Goal: Task Accomplishment & Management: Manage account settings

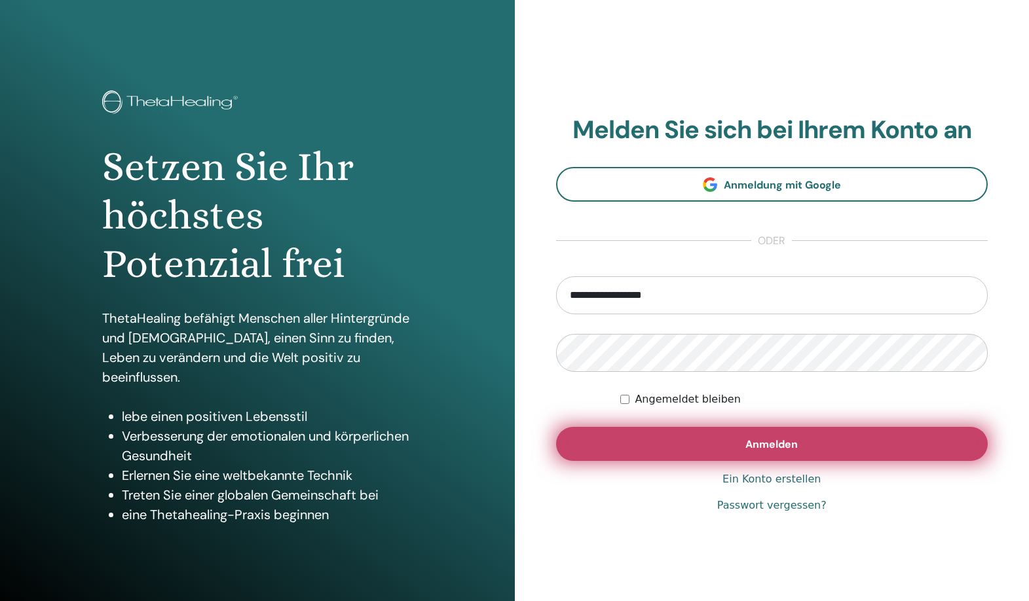
type input "**********"
click at [777, 444] on span "Anmelden" at bounding box center [772, 445] width 52 height 14
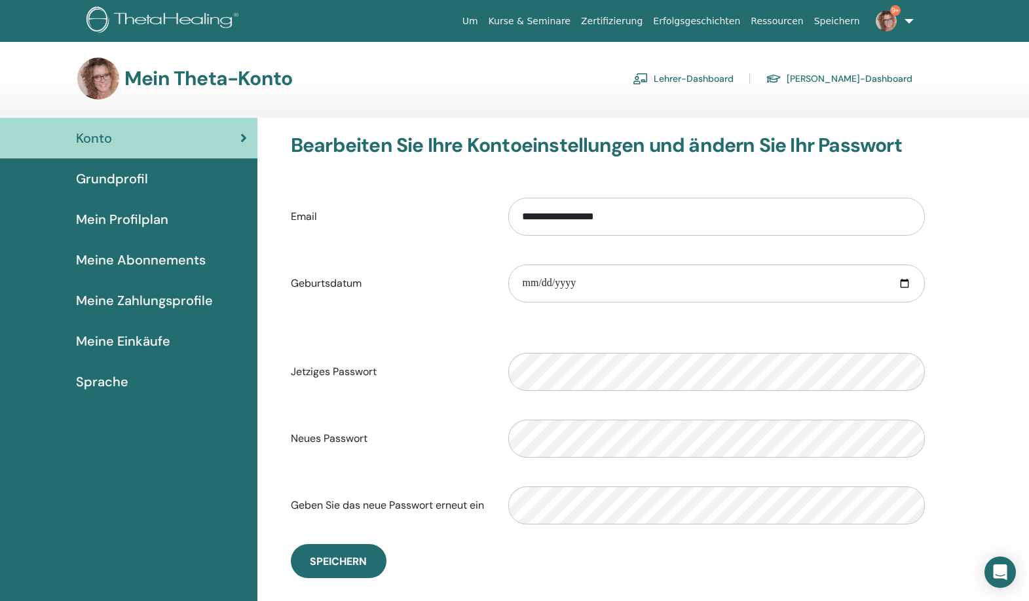
click at [727, 73] on link "Lehrer-Dashboard" at bounding box center [683, 78] width 101 height 21
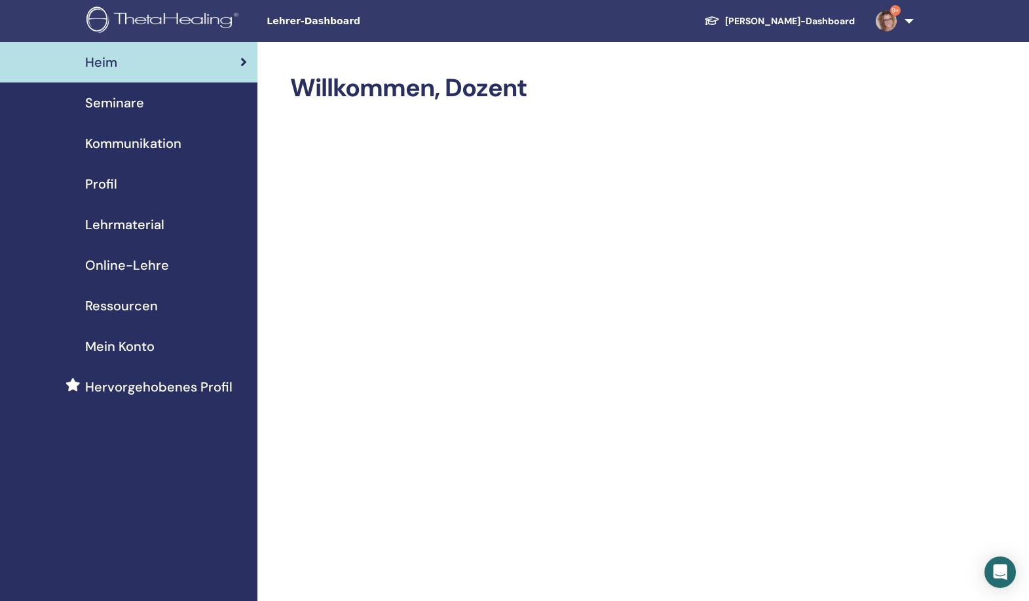
click at [137, 105] on span "Seminare" at bounding box center [114, 103] width 59 height 20
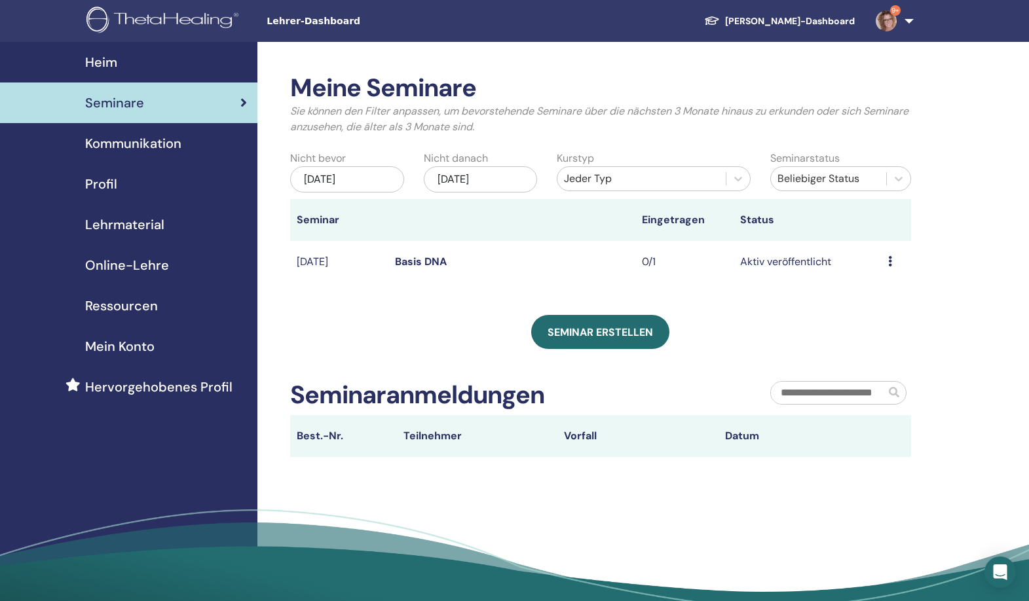
click at [888, 260] on td "Vorschau Bearbeiten Teilnehmer Absagen" at bounding box center [896, 262] width 29 height 43
click at [895, 261] on div "Vorschau Bearbeiten Teilnehmer Absagen" at bounding box center [896, 262] width 16 height 16
click at [997, 227] on div "Meine Seminare Sie können den Filter anpassen, um bevorstehende Seminare über d…" at bounding box center [643, 341] width 772 height 599
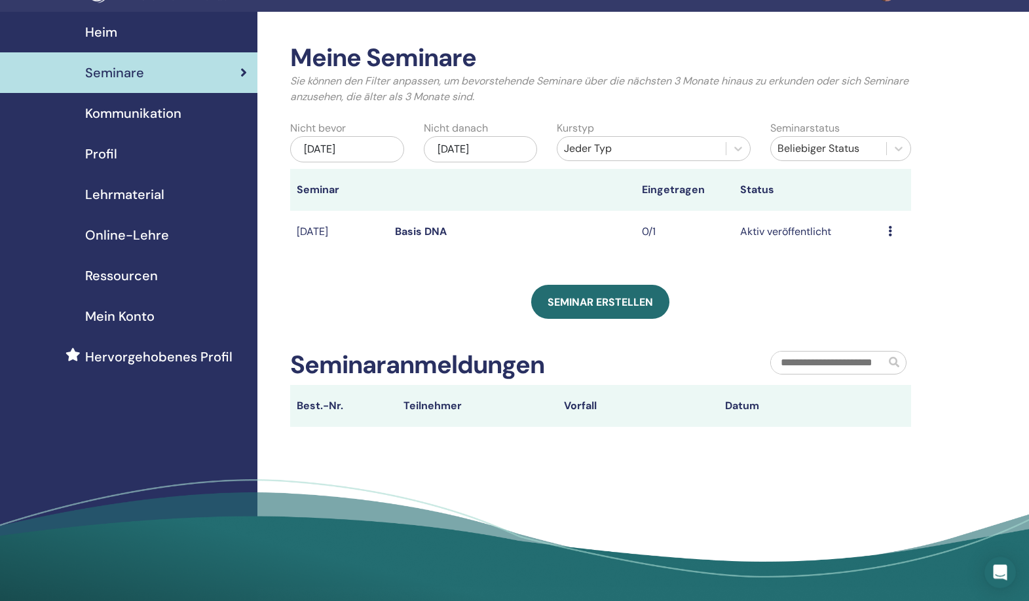
scroll to position [63, 0]
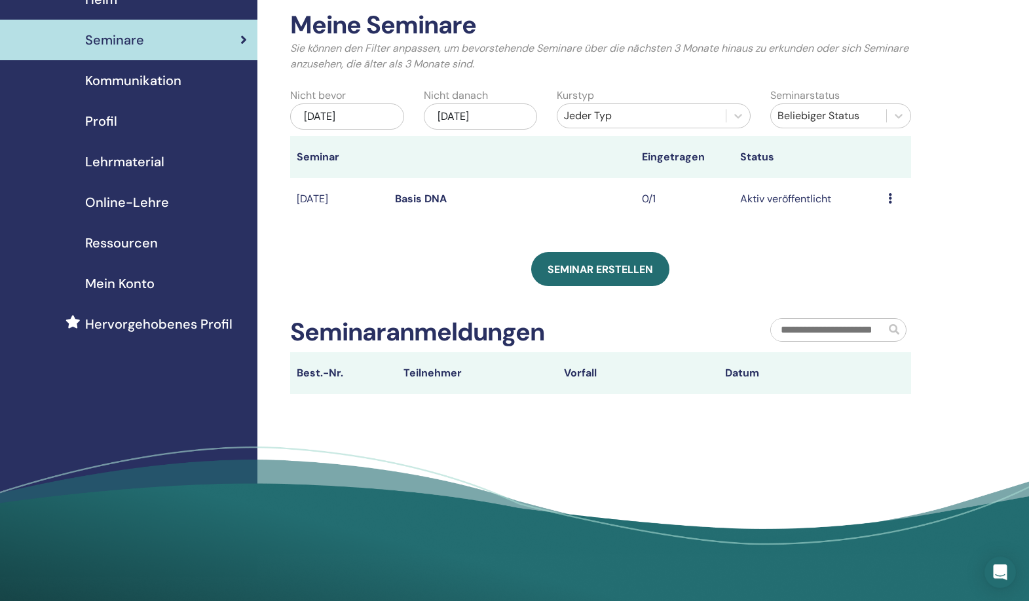
drag, startPoint x: 1031, startPoint y: 210, endPoint x: 1029, endPoint y: 269, distance: 59.0
click at [1029, 269] on div "Meine Seminare Sie können den Filter anpassen, um bevorstehende Seminare über d…" at bounding box center [643, 278] width 772 height 599
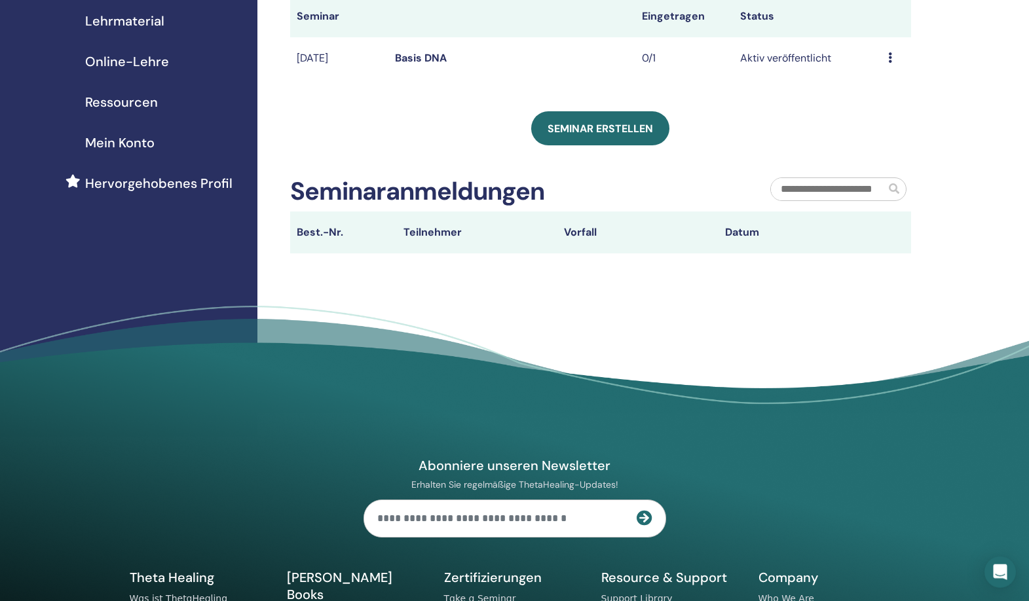
scroll to position [210, 0]
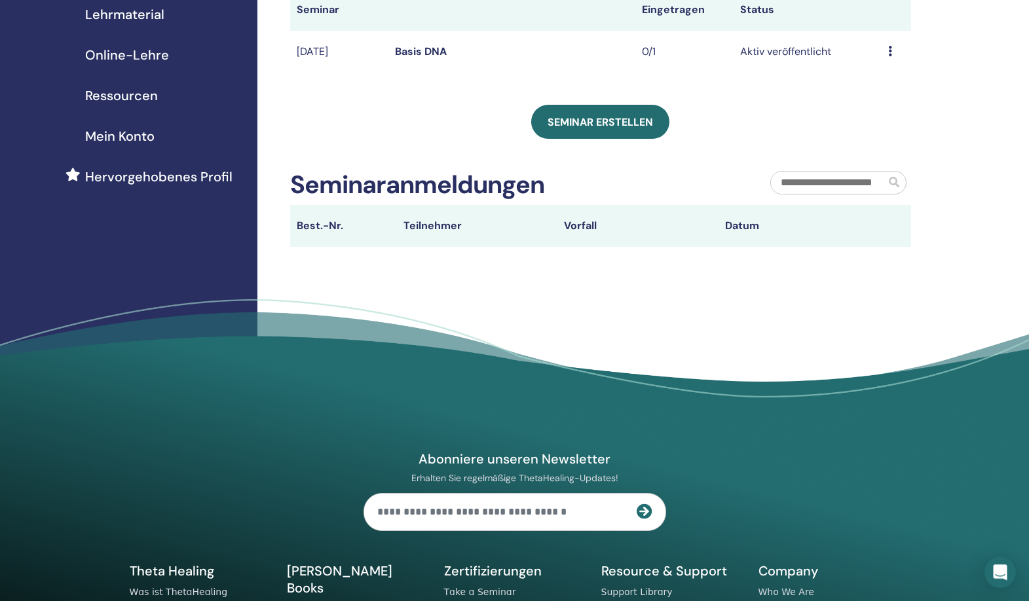
drag, startPoint x: 1029, startPoint y: 309, endPoint x: 1023, endPoint y: 391, distance: 82.8
click at [1023, 391] on footer "Abonniere unseren Newsletter Erhalten Sie regelmäßige ThetaHealing-Updates! The…" at bounding box center [514, 524] width 1029 height 451
drag, startPoint x: 1023, startPoint y: 391, endPoint x: 1023, endPoint y: 423, distance: 31.4
click at [1023, 423] on footer "Abonniere unseren Newsletter Erhalten Sie regelmäßige ThetaHealing-Updates! The…" at bounding box center [514, 524] width 1029 height 451
drag, startPoint x: 1024, startPoint y: 423, endPoint x: 1026, endPoint y: 367, distance: 55.7
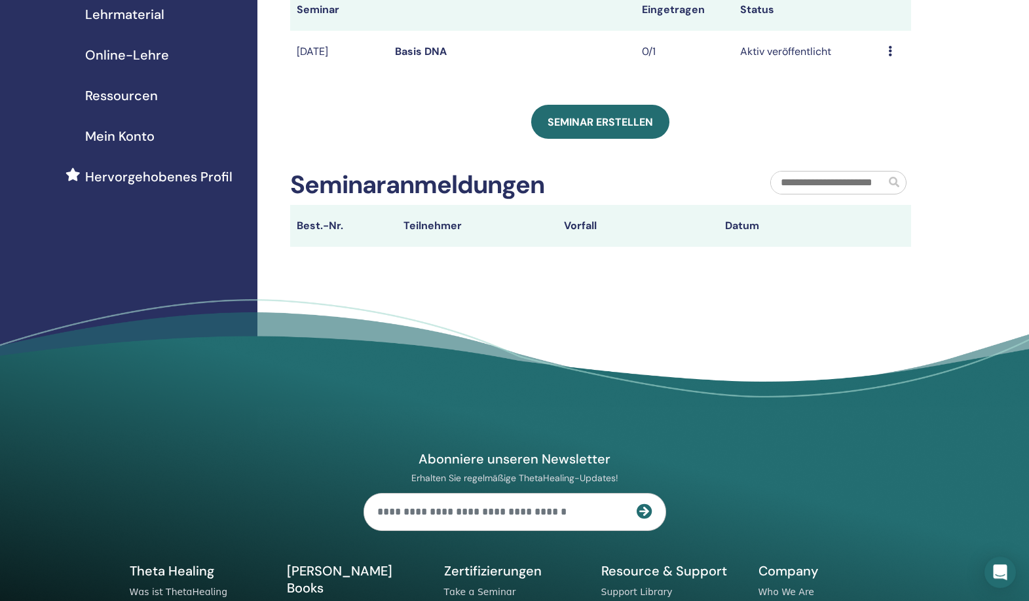
click at [1026, 367] on footer "Abonniere unseren Newsletter Erhalten Sie regelmäßige ThetaHealing-Updates! The…" at bounding box center [514, 524] width 1029 height 451
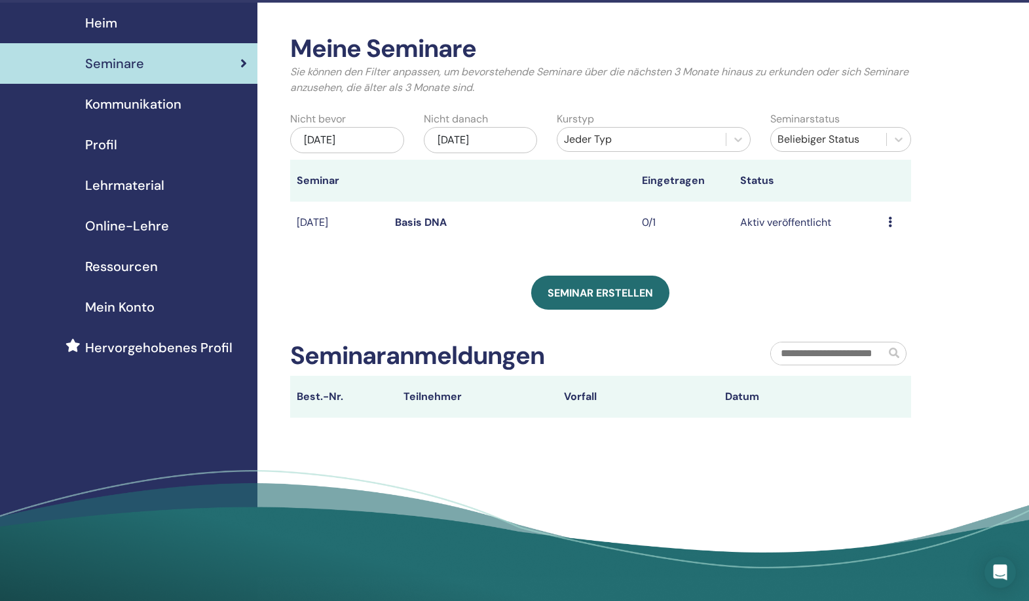
scroll to position [0, 0]
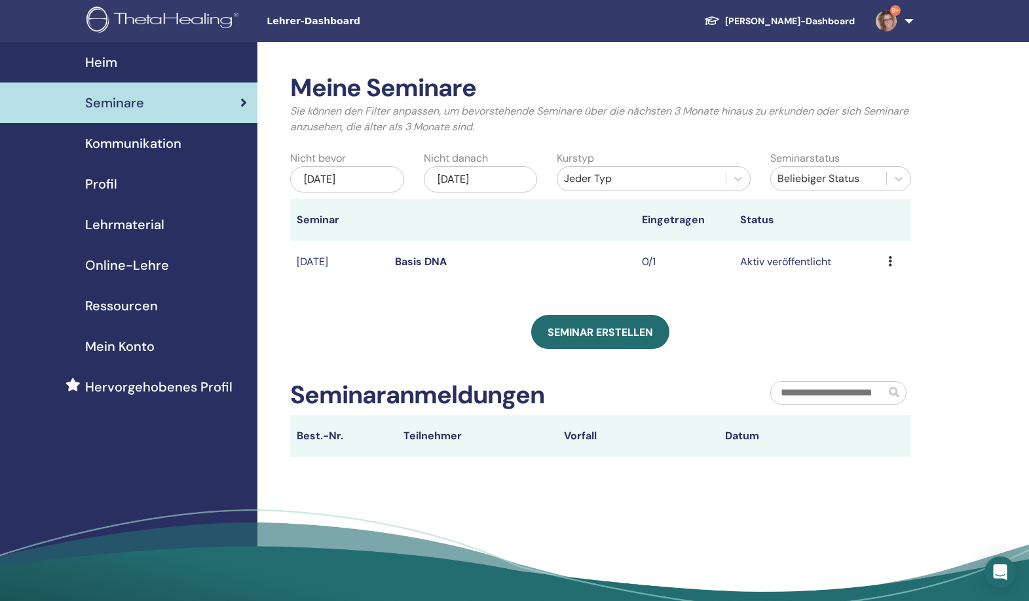
click at [113, 60] on span "Heim" at bounding box center [101, 62] width 32 height 20
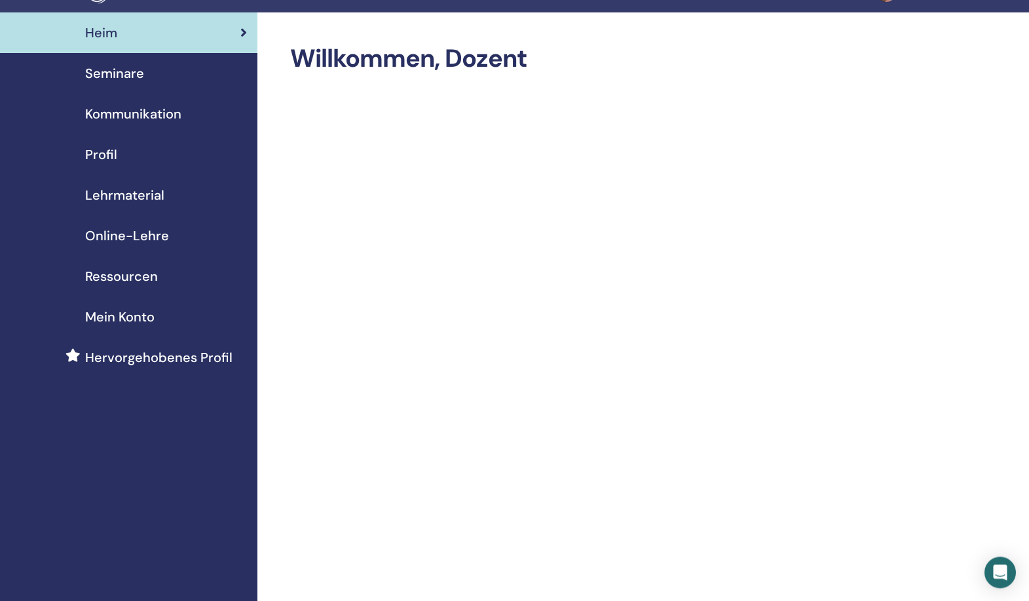
scroll to position [39, 0]
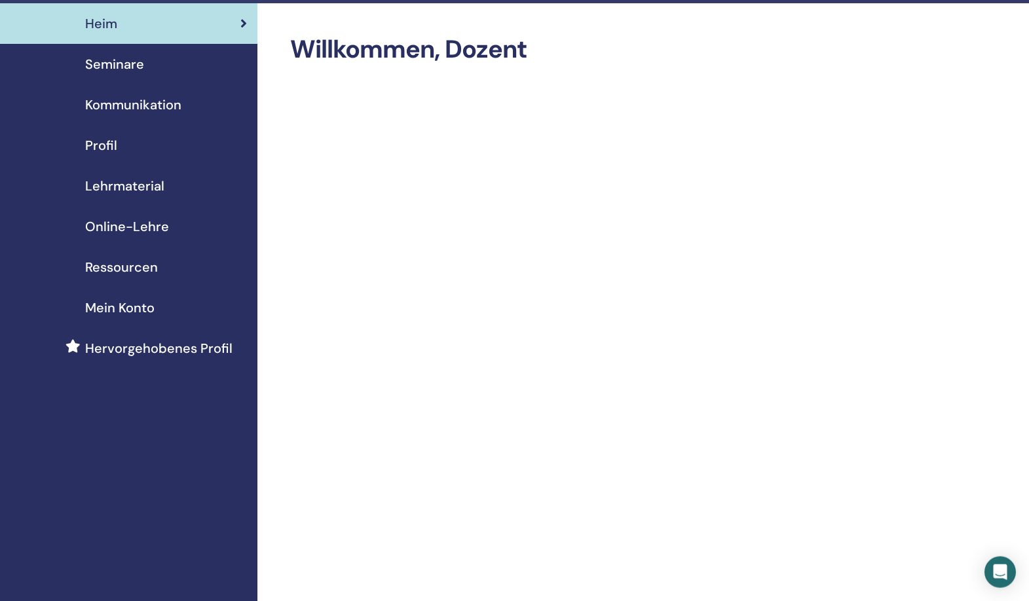
click at [126, 309] on span "Mein Konto" at bounding box center [119, 308] width 69 height 20
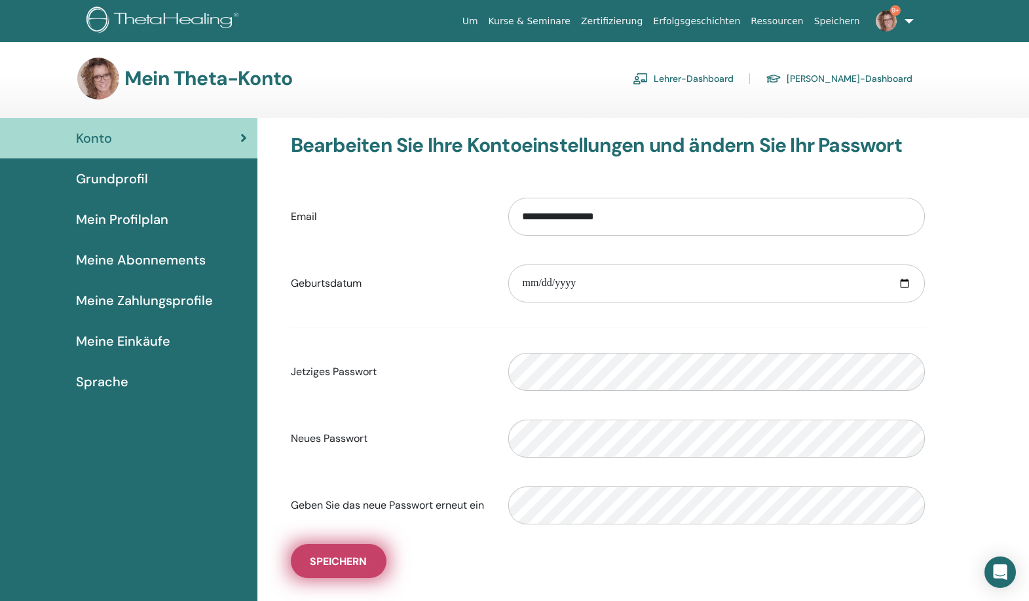
click at [351, 564] on span "Speichern" at bounding box center [338, 562] width 57 height 14
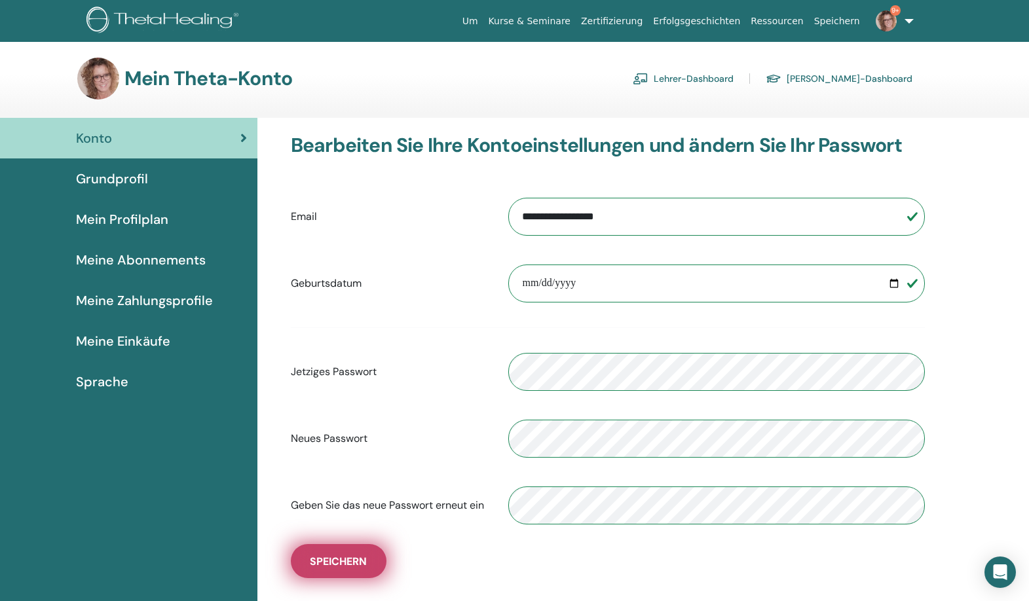
click at [346, 564] on span "Speichern" at bounding box center [338, 562] width 57 height 14
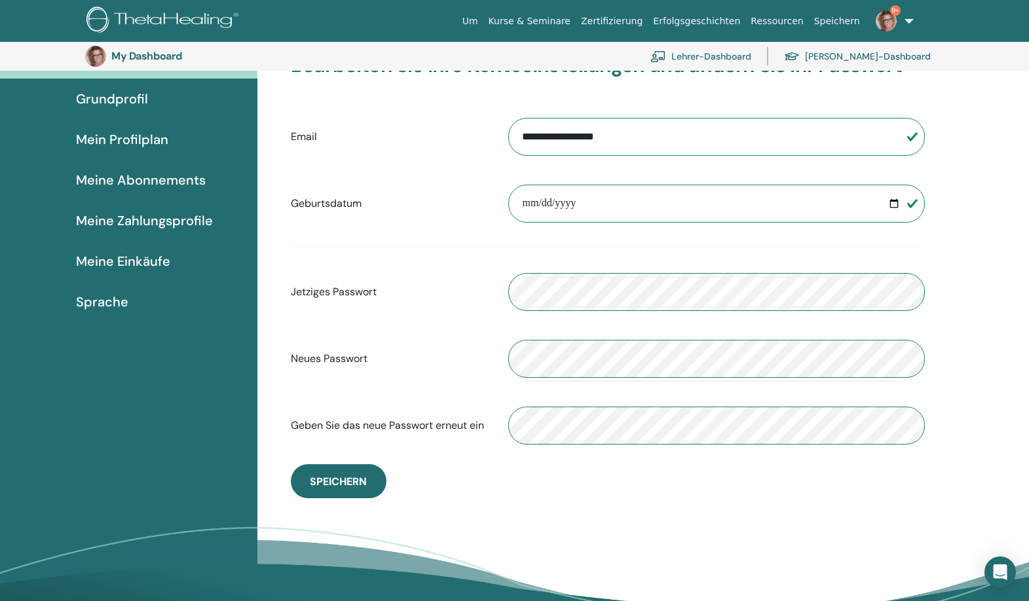
scroll to position [110, 0]
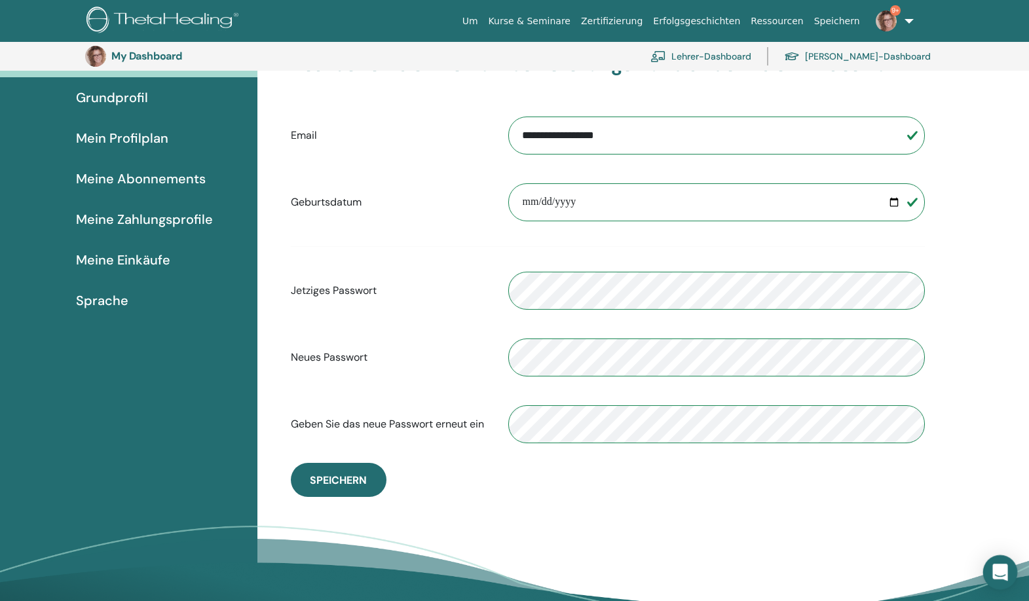
click at [1002, 571] on icon "Open Intercom Messenger" at bounding box center [1000, 572] width 15 height 17
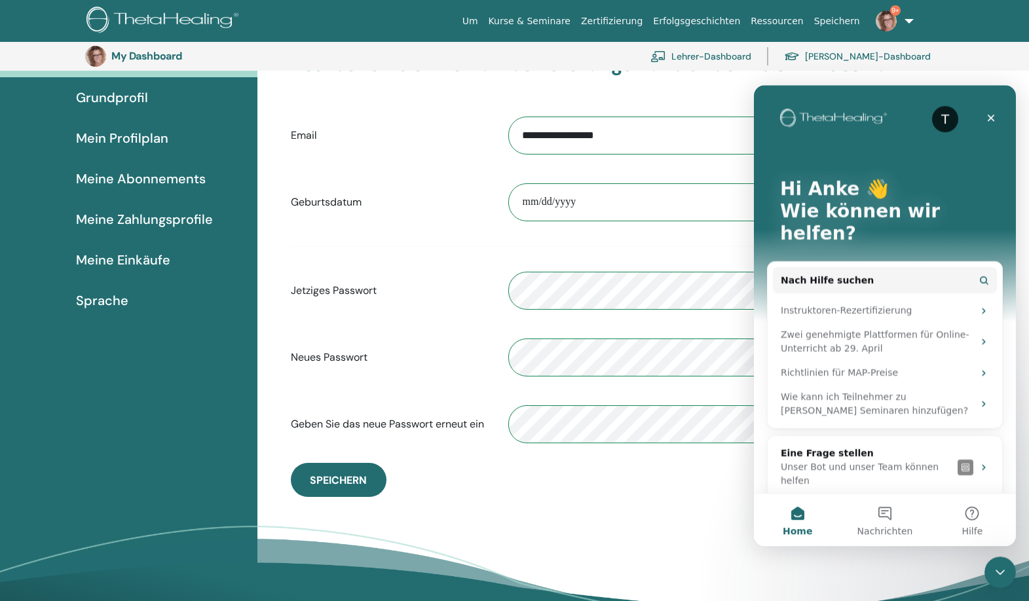
scroll to position [0, 0]
click at [888, 514] on button "5 Nachrichten" at bounding box center [884, 520] width 87 height 52
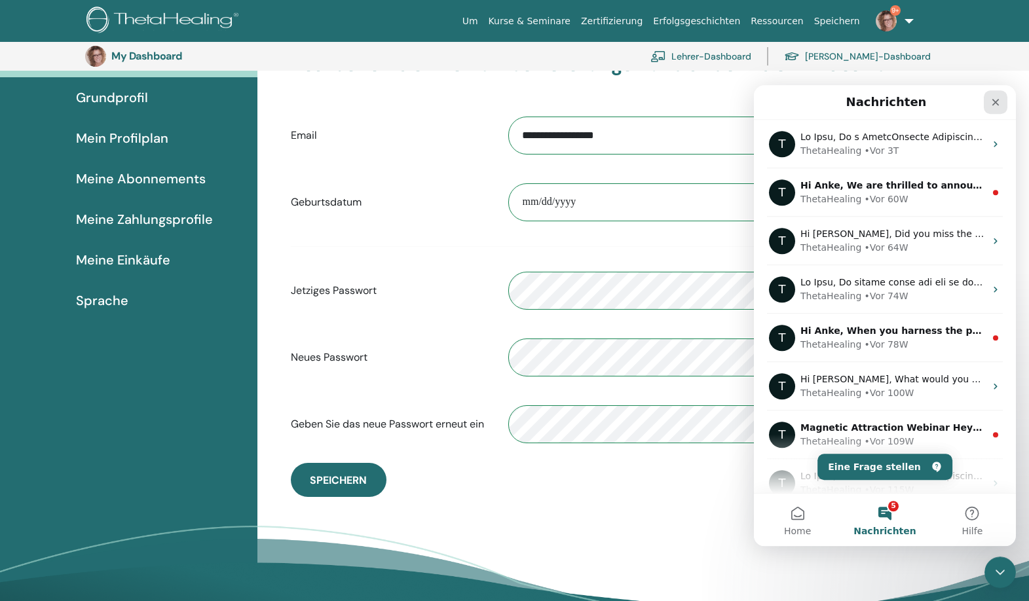
click at [999, 104] on icon "Schließen" at bounding box center [996, 102] width 10 height 10
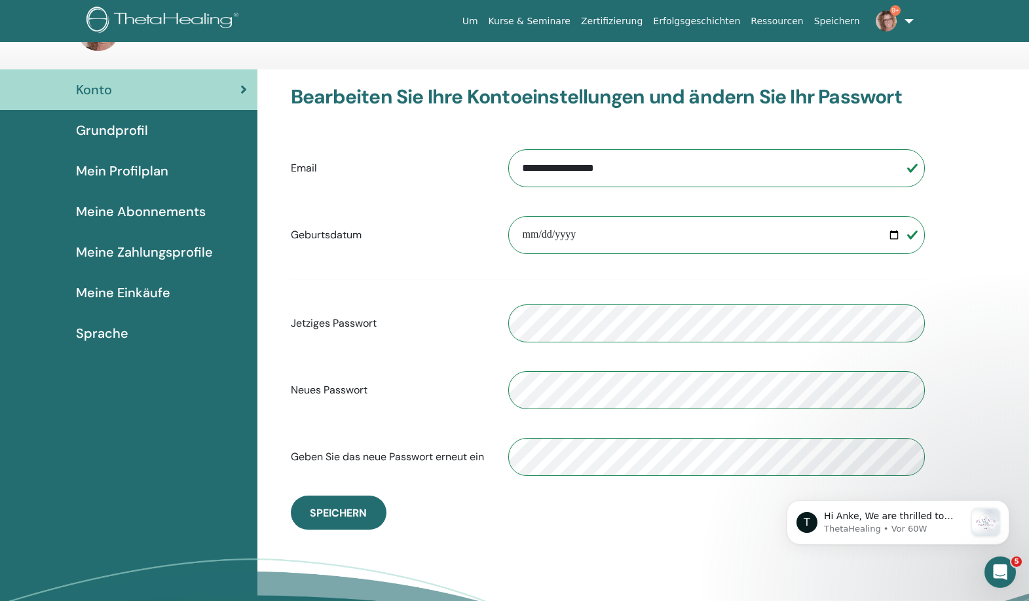
scroll to position [9, 0]
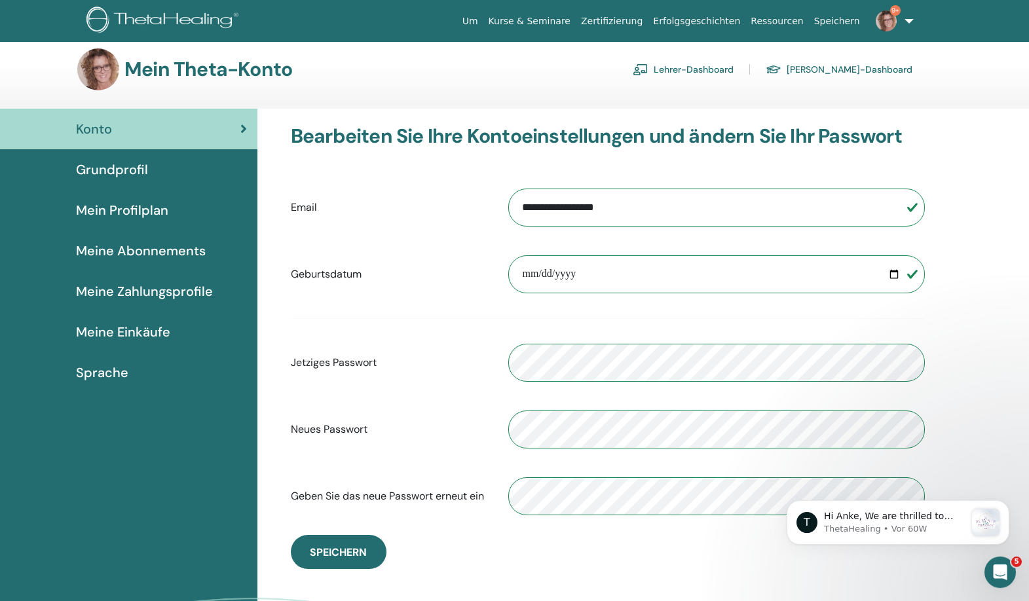
click at [124, 210] on span "Mein Profilplan" at bounding box center [122, 210] width 92 height 20
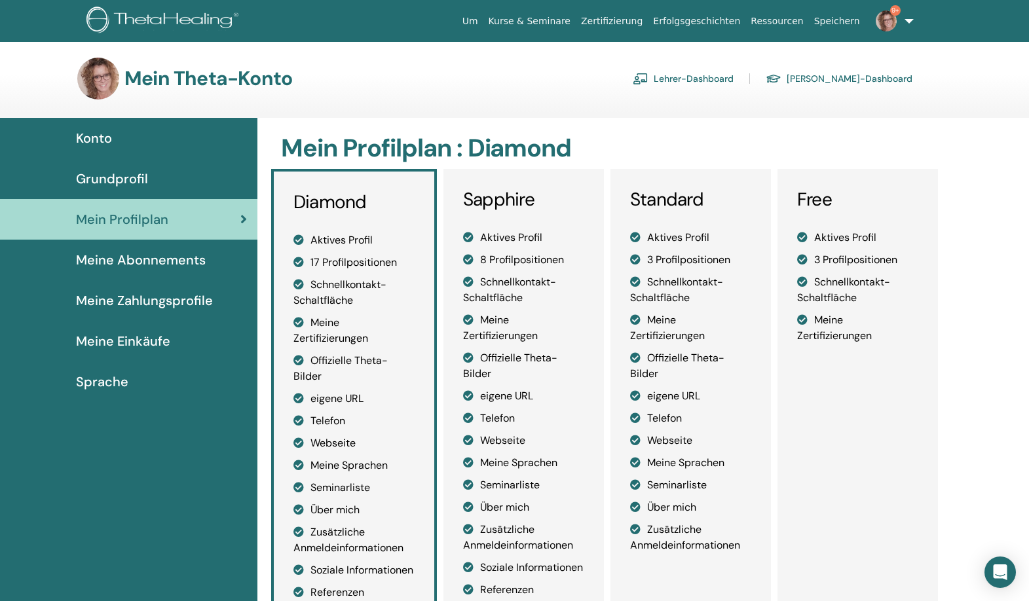
click at [133, 180] on span "Grundprofil" at bounding box center [112, 179] width 72 height 20
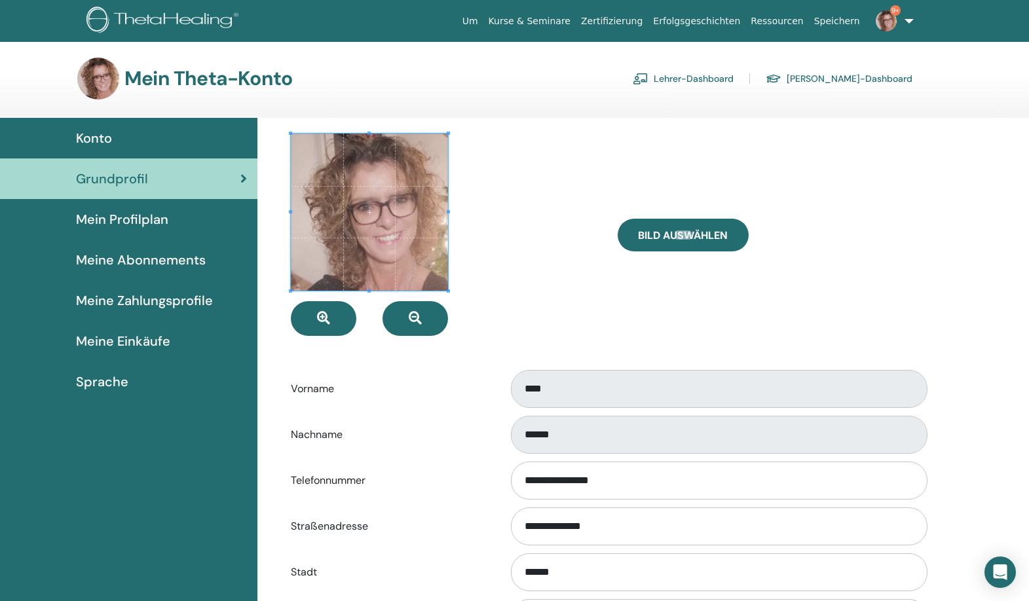
click at [112, 141] on div "Konto" at bounding box center [128, 138] width 237 height 20
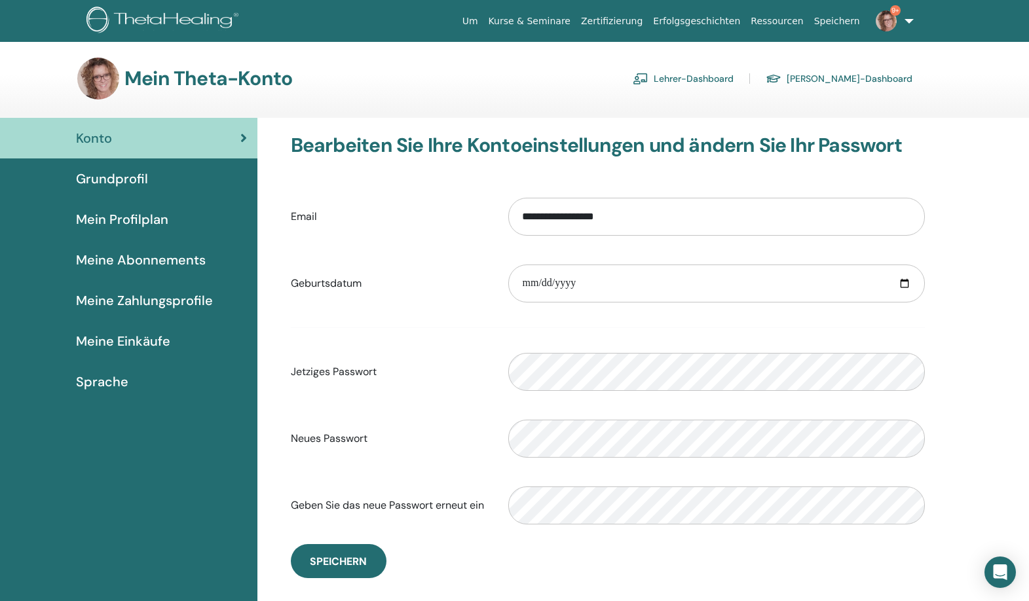
click at [892, 18] on img at bounding box center [886, 20] width 21 height 21
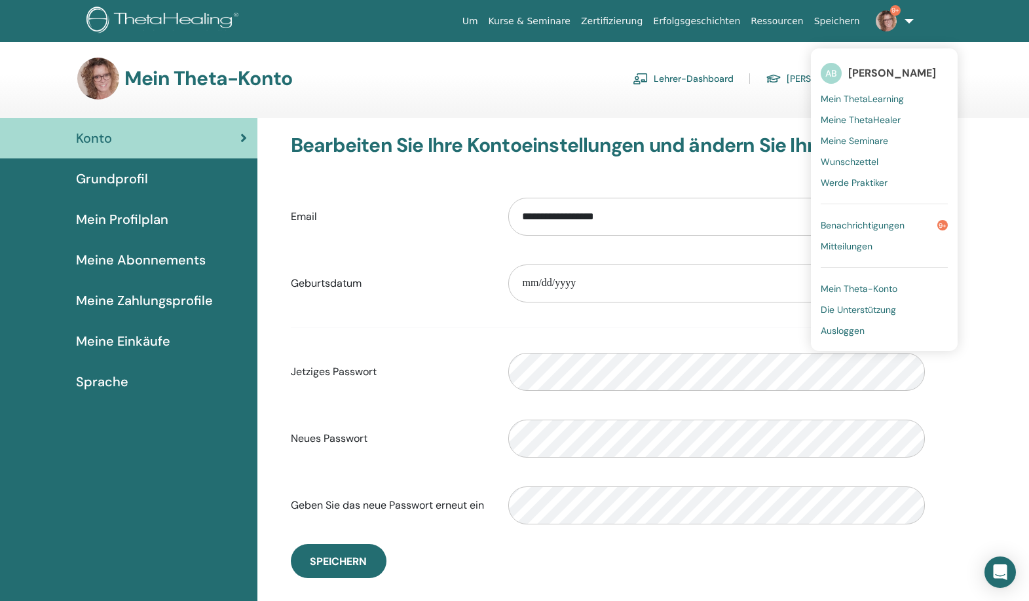
click at [881, 292] on span "Mein Theta-Konto" at bounding box center [859, 289] width 77 height 12
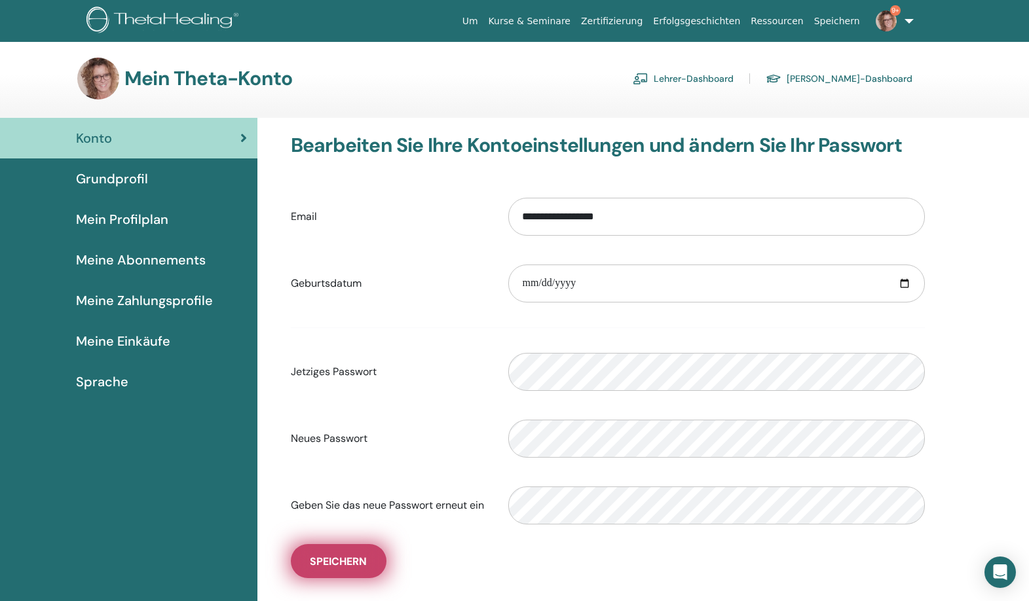
click at [332, 563] on span "Speichern" at bounding box center [338, 562] width 57 height 14
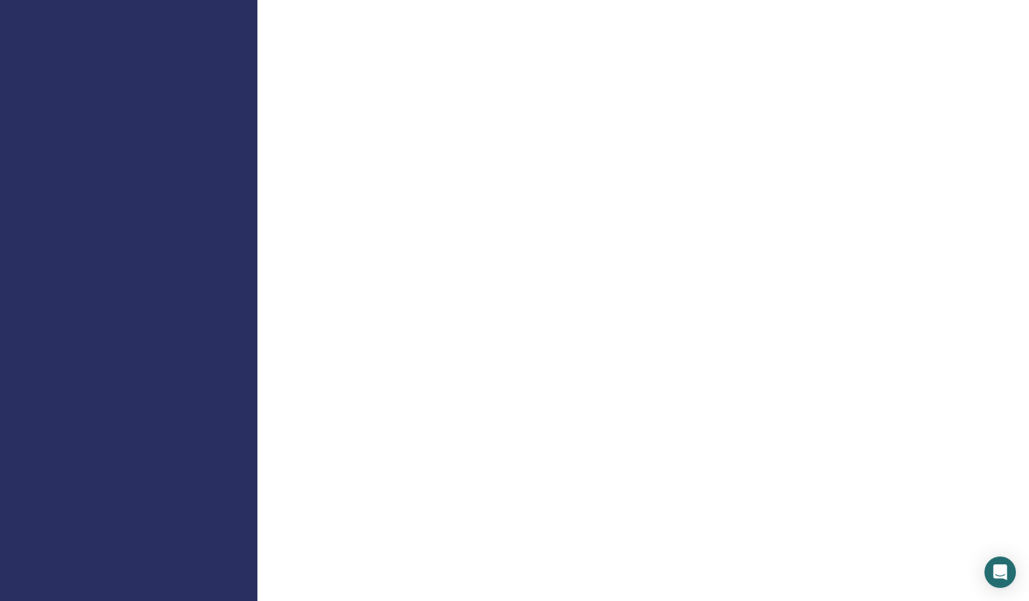
scroll to position [556, 0]
drag, startPoint x: 1035, startPoint y: 309, endPoint x: 1027, endPoint y: 222, distance: 87.4
click at [1027, 222] on div "Willkommen, Dozent" at bounding box center [643, 405] width 772 height 1838
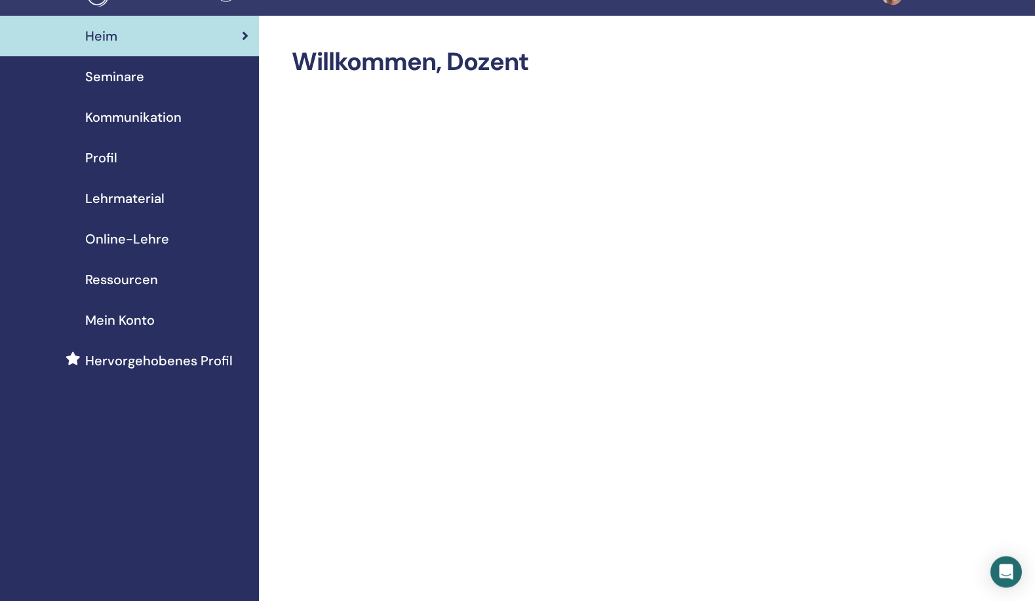
scroll to position [0, 0]
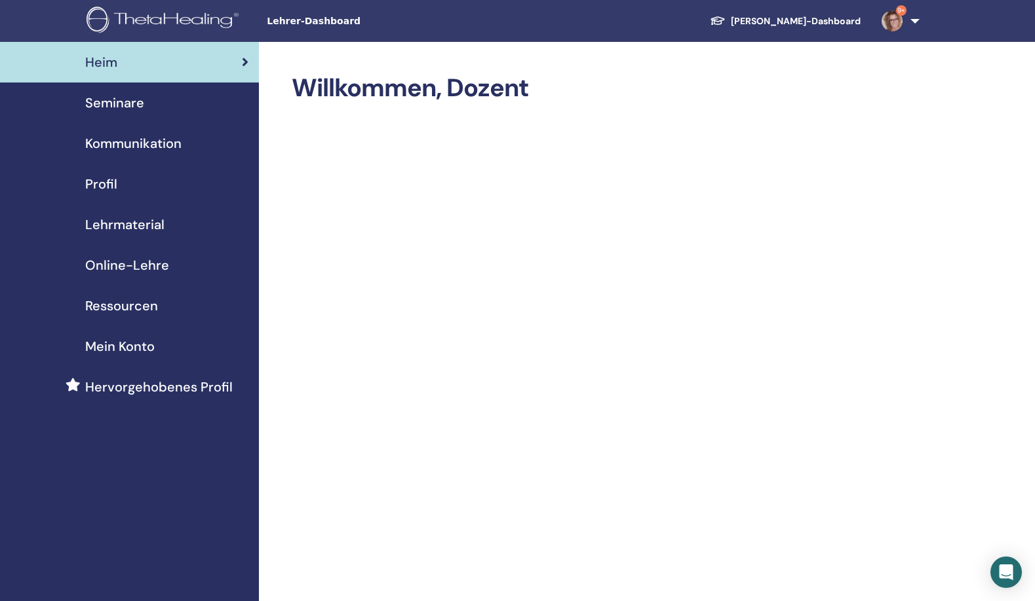
click at [109, 180] on span "Profil" at bounding box center [101, 184] width 32 height 20
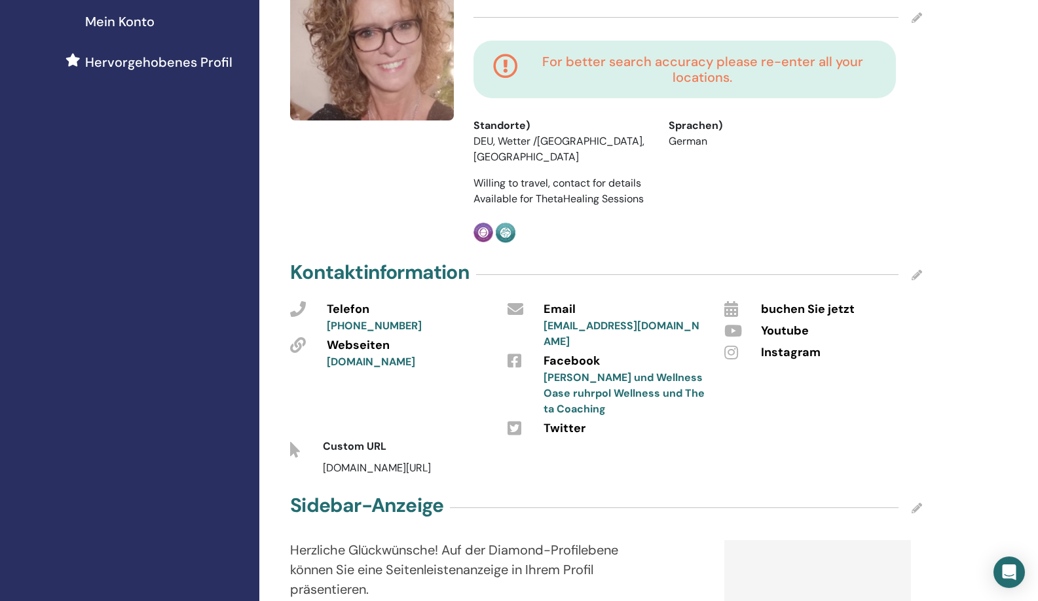
scroll to position [368, 0]
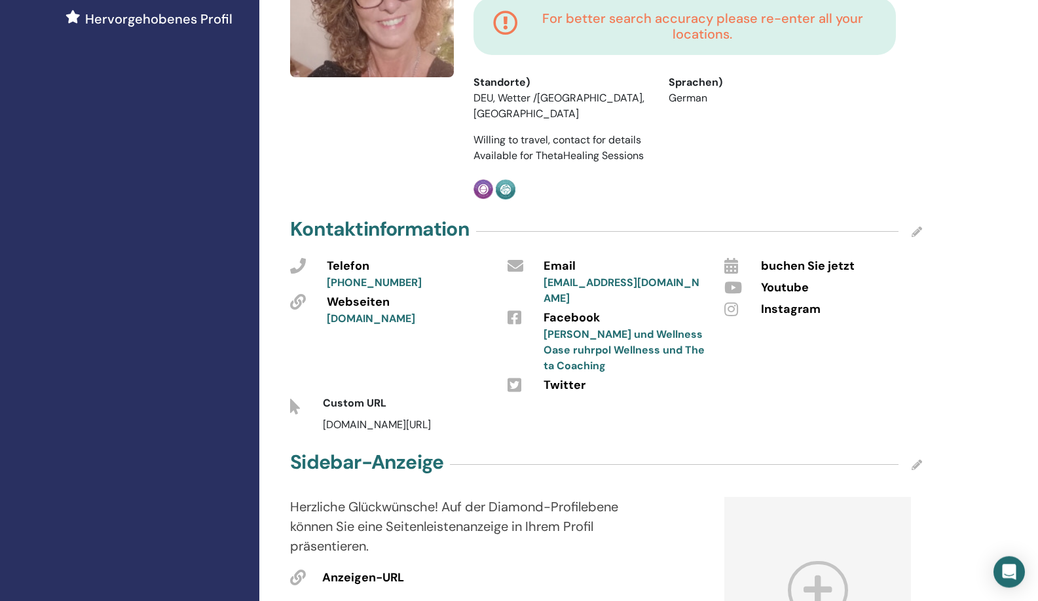
drag, startPoint x: 1036, startPoint y: 155, endPoint x: 1036, endPoint y: 167, distance: 12.4
drag, startPoint x: 1036, startPoint y: 167, endPoint x: 1036, endPoint y: 185, distance: 18.3
drag, startPoint x: 1036, startPoint y: 186, endPoint x: 1047, endPoint y: 169, distance: 20.4
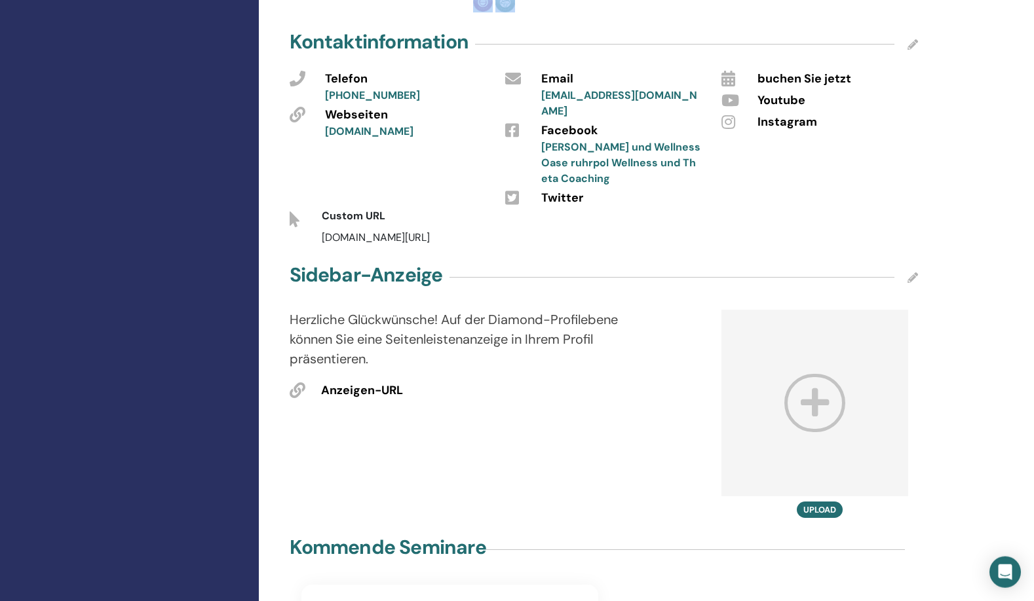
scroll to position [552, 0]
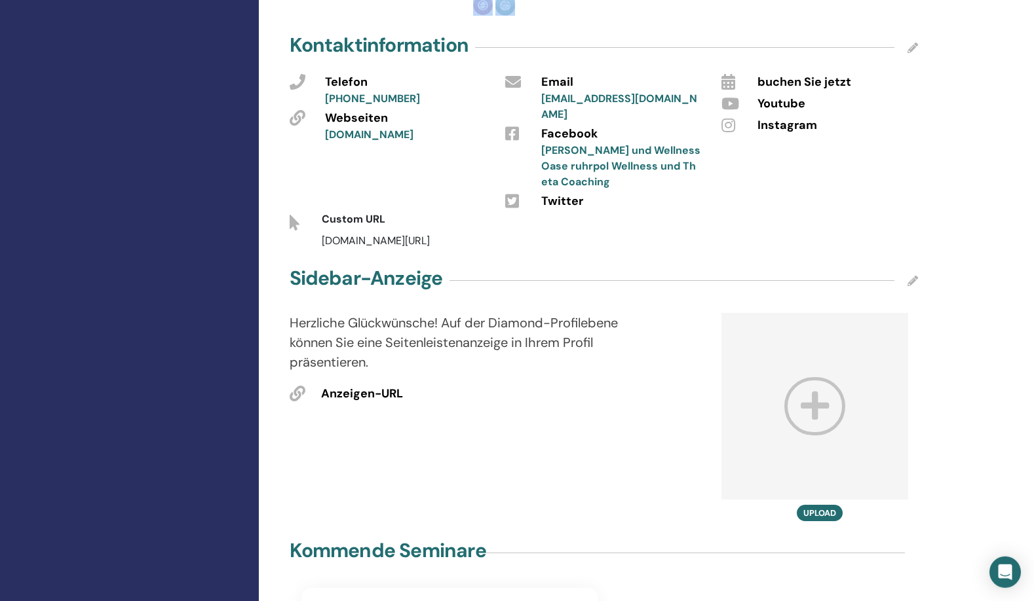
click at [816, 394] on icon at bounding box center [814, 406] width 61 height 58
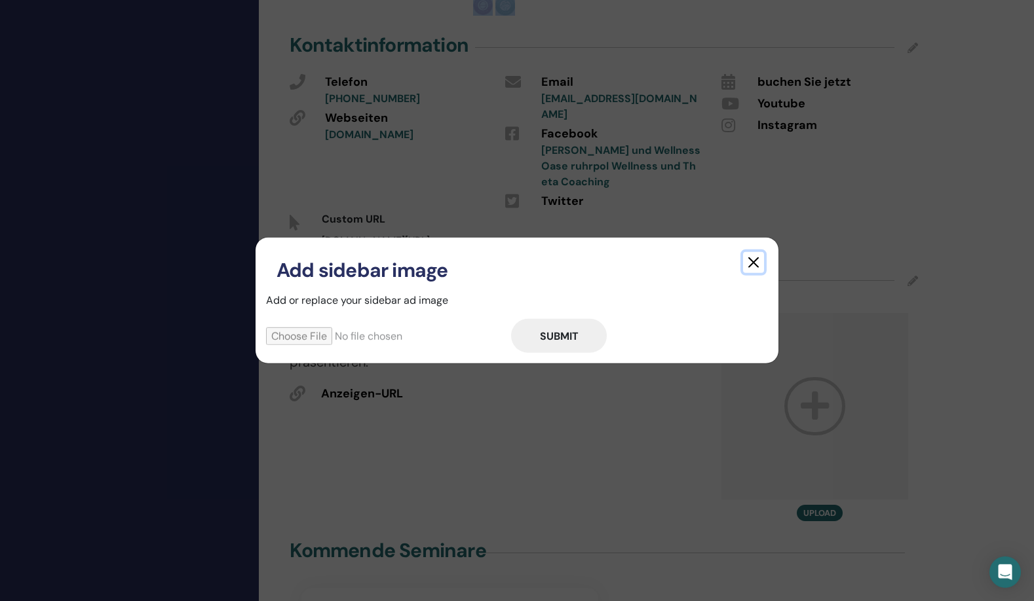
click at [752, 258] on button "button" at bounding box center [753, 262] width 21 height 21
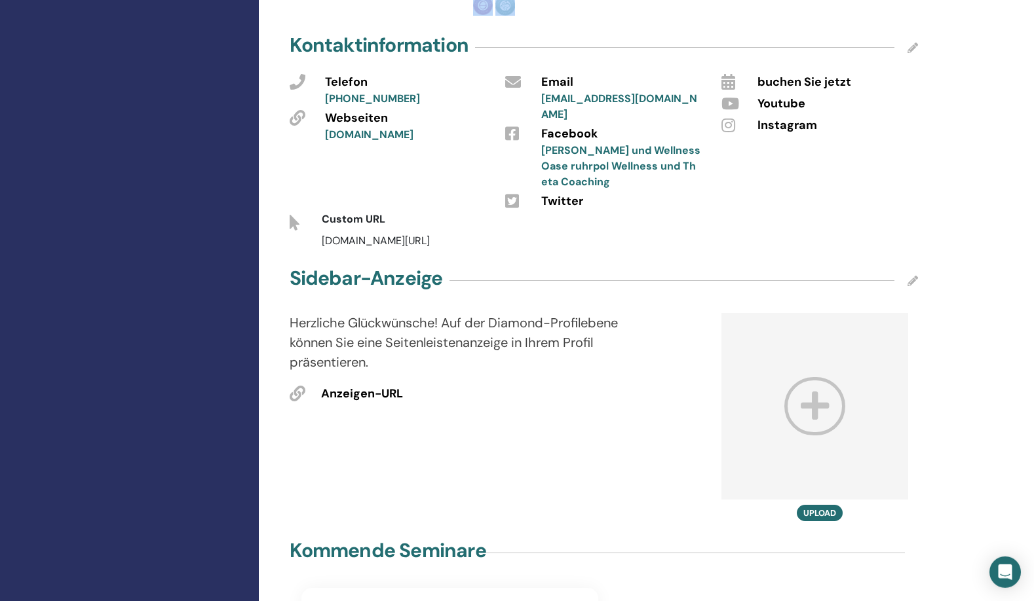
click at [298, 386] on icon at bounding box center [298, 394] width 16 height 16
click at [322, 386] on span "Anzeigen-URL" at bounding box center [362, 394] width 82 height 17
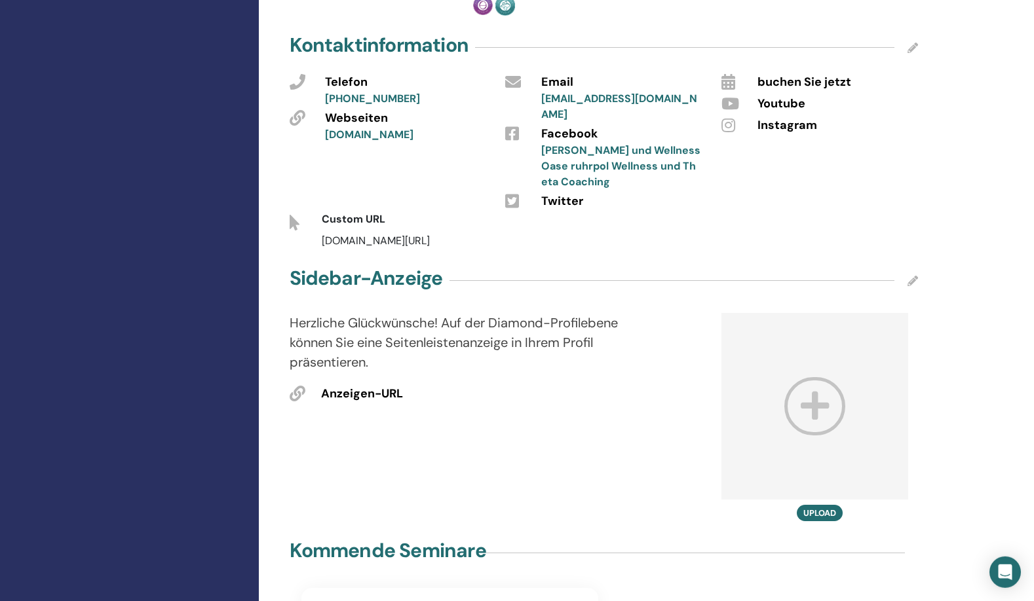
scroll to position [0, 0]
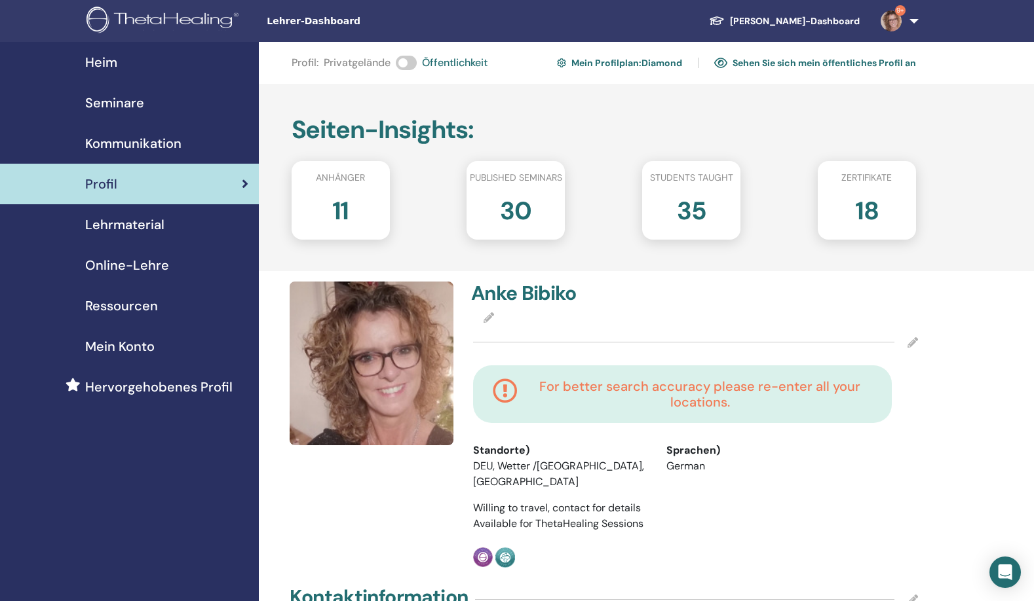
click at [652, 390] on h4 "For better search accuracy please re-enter all your locations." at bounding box center [700, 394] width 345 height 31
click at [592, 404] on h4 "For better search accuracy please re-enter all your locations." at bounding box center [700, 394] width 345 height 31
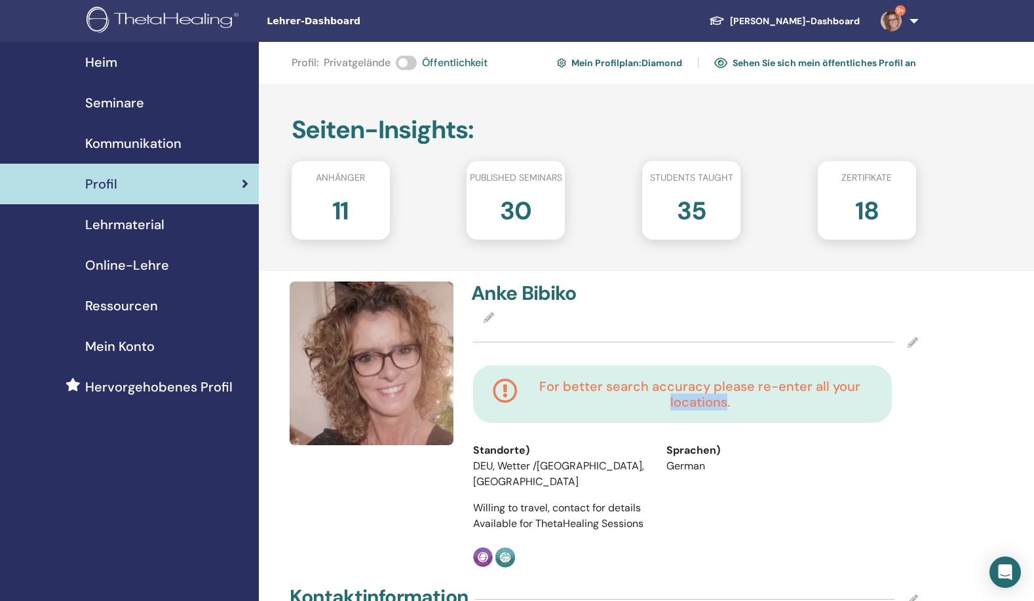
click at [592, 404] on h4 "For better search accuracy please re-enter all your locations." at bounding box center [700, 394] width 345 height 31
click at [867, 510] on div "Willing to travel, contact for details" at bounding box center [696, 509] width 446 height 16
click at [504, 389] on icon at bounding box center [505, 394] width 25 height 31
click at [413, 64] on span at bounding box center [406, 63] width 21 height 14
click at [409, 62] on span at bounding box center [406, 63] width 21 height 14
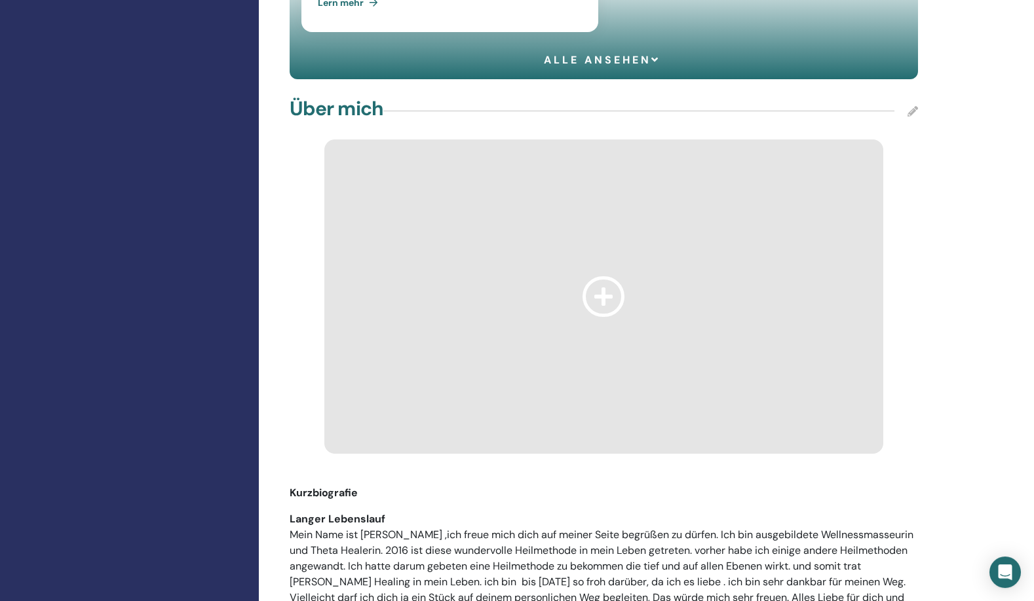
scroll to position [1223, 0]
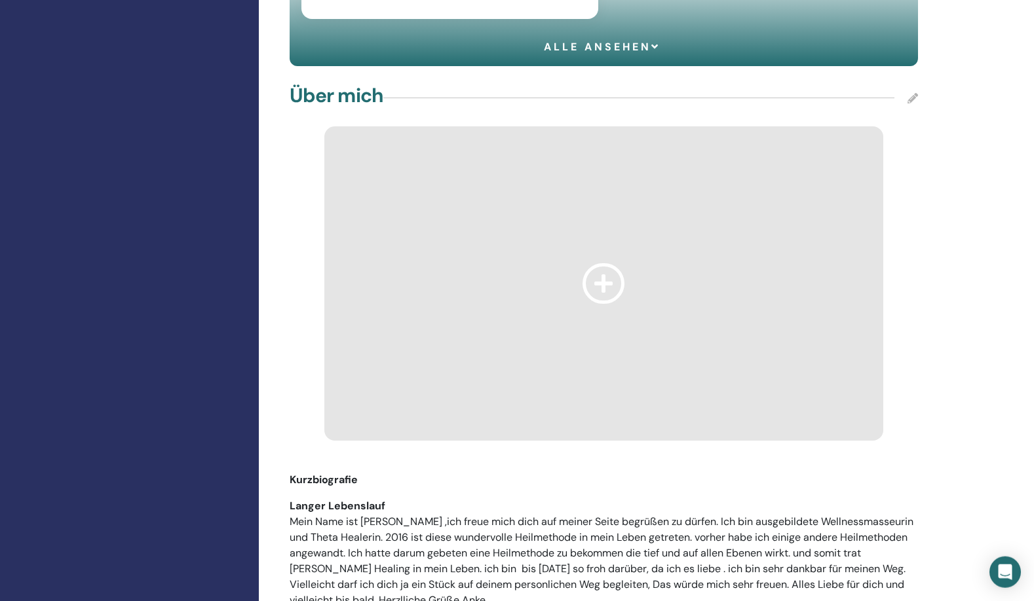
click at [611, 264] on icon at bounding box center [603, 283] width 42 height 40
click at [602, 263] on icon at bounding box center [603, 283] width 42 height 40
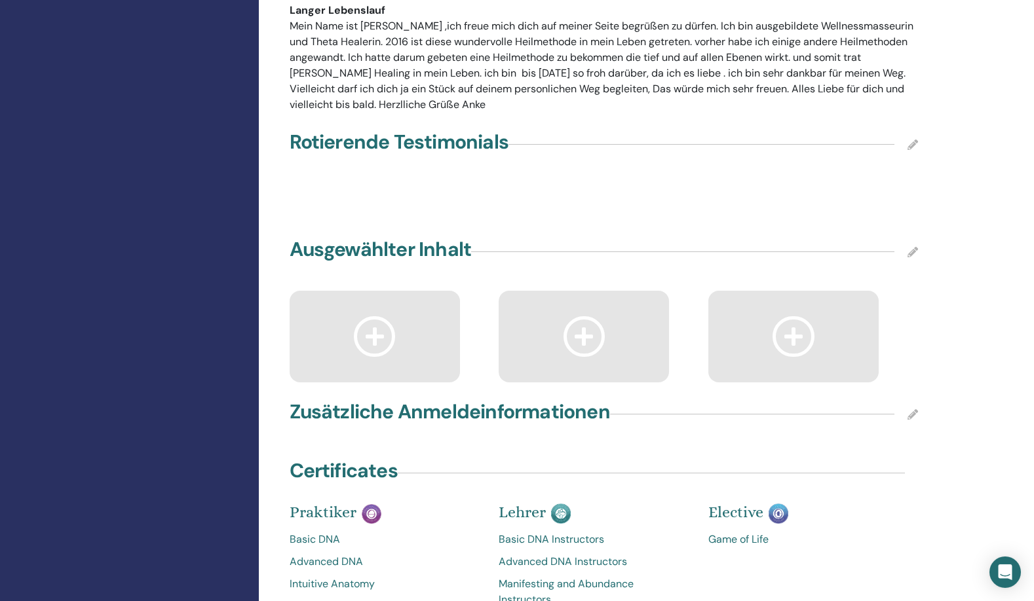
scroll to position [1728, 0]
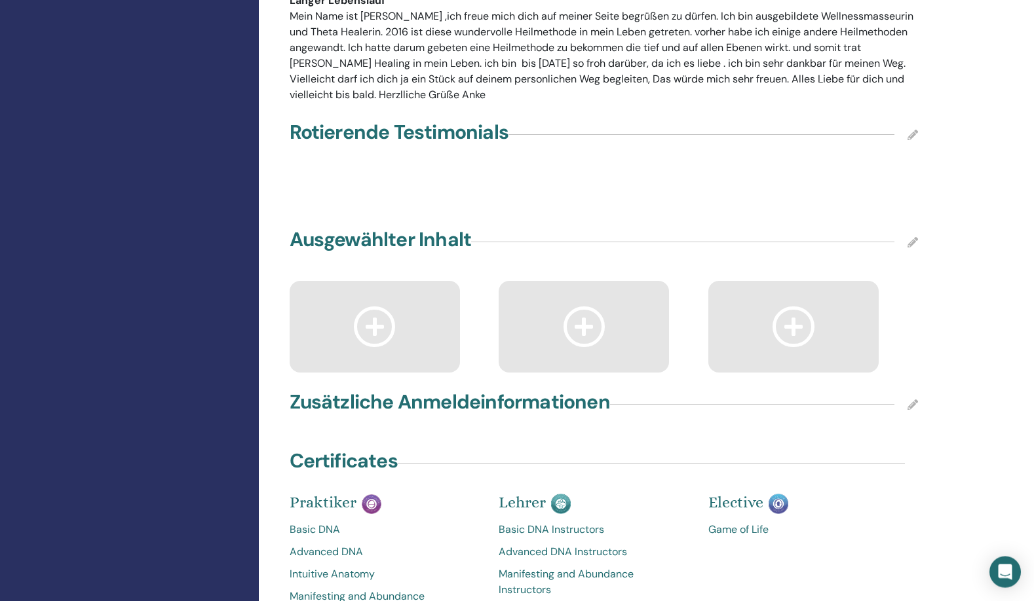
drag, startPoint x: 1033, startPoint y: 370, endPoint x: 1033, endPoint y: 379, distance: 9.2
drag, startPoint x: 1033, startPoint y: 379, endPoint x: 1041, endPoint y: 285, distance: 94.0
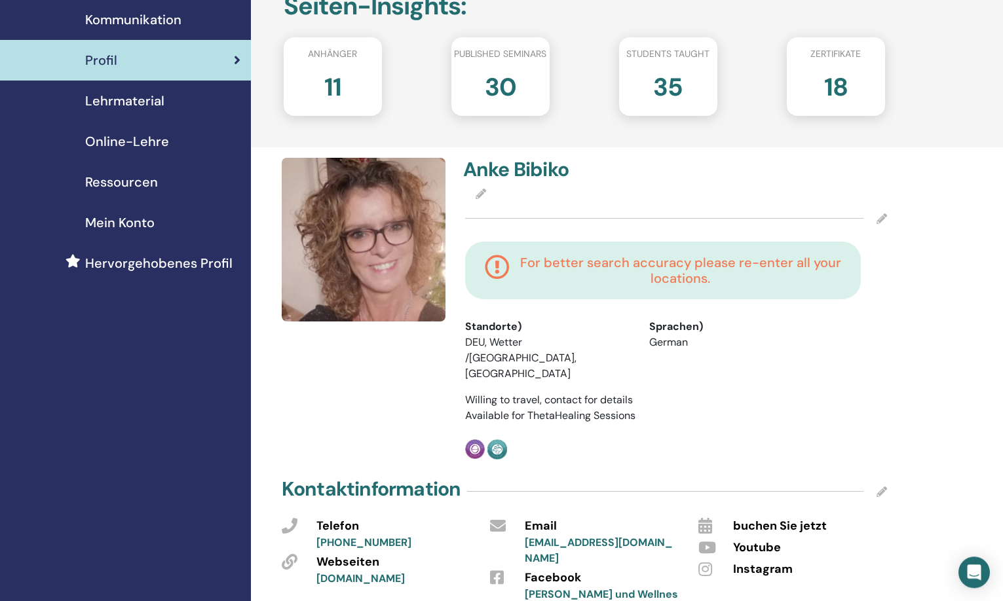
scroll to position [0, 0]
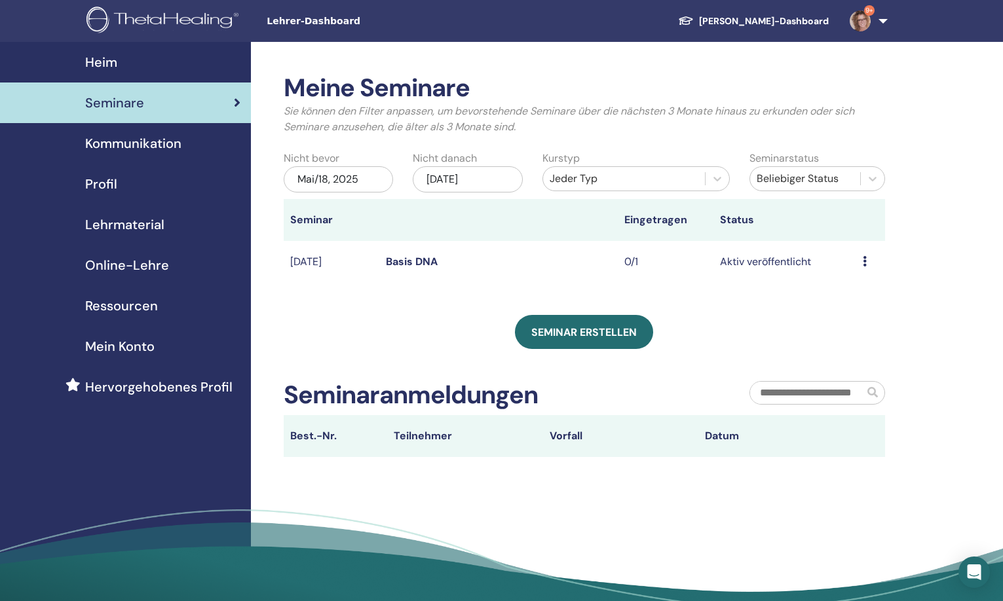
click at [881, 18] on link "9+" at bounding box center [866, 21] width 54 height 42
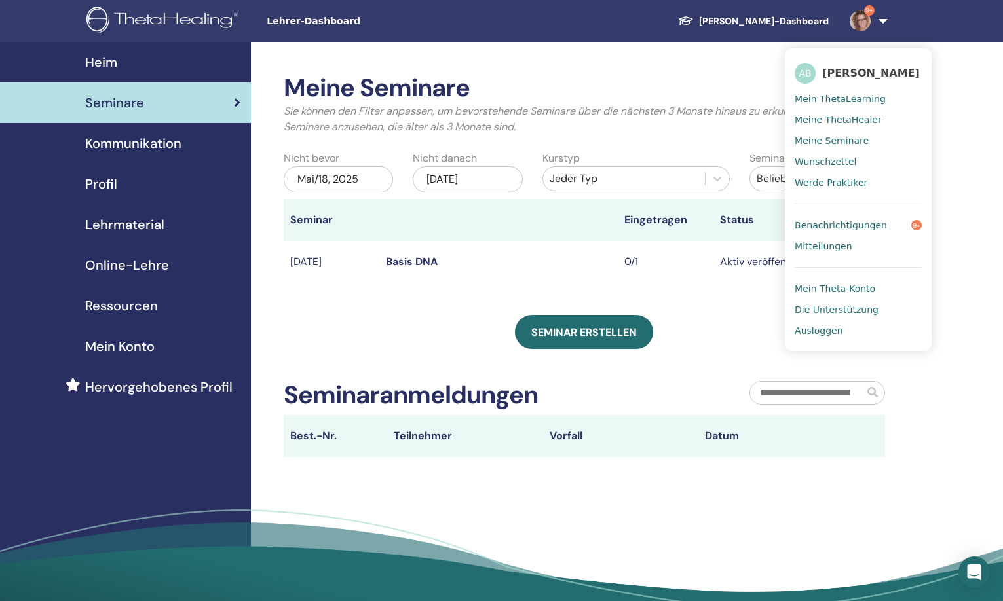
click at [826, 335] on span "Ausloggen" at bounding box center [819, 331] width 48 height 12
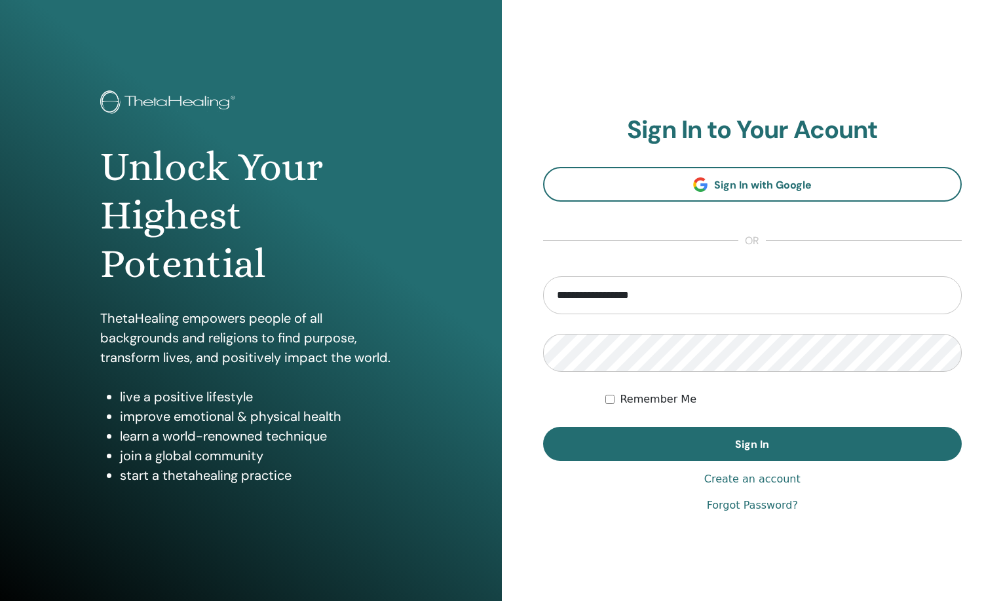
type input "**********"
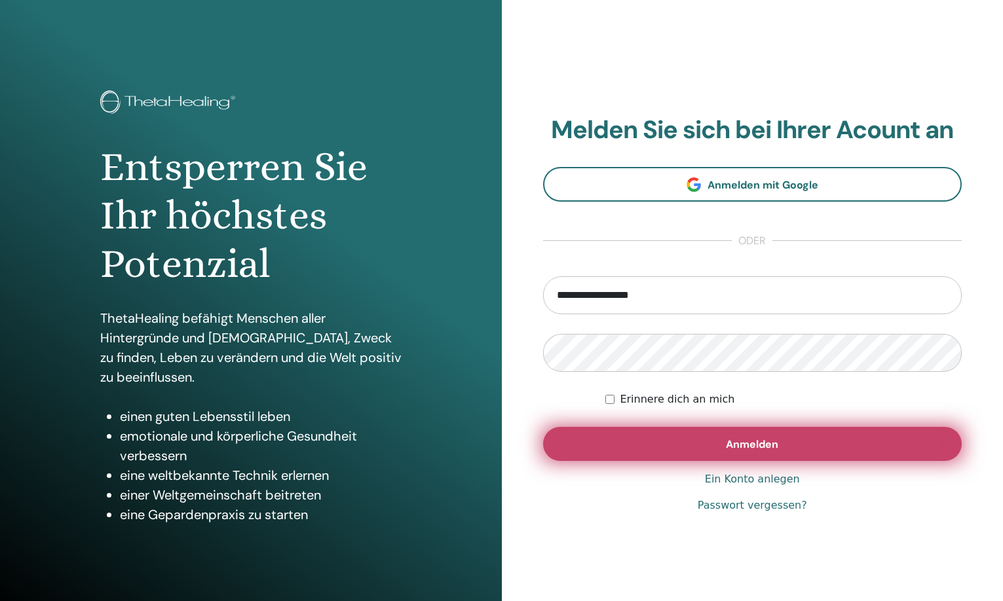
click at [736, 447] on span "Anmelden" at bounding box center [752, 445] width 52 height 14
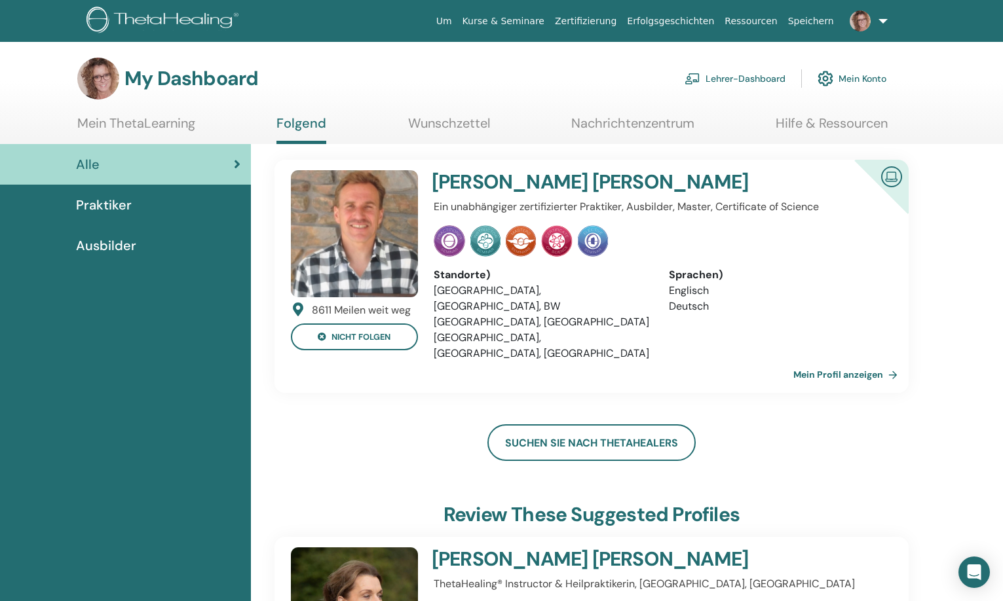
click at [754, 78] on link "Lehrer-Dashboard" at bounding box center [735, 78] width 101 height 29
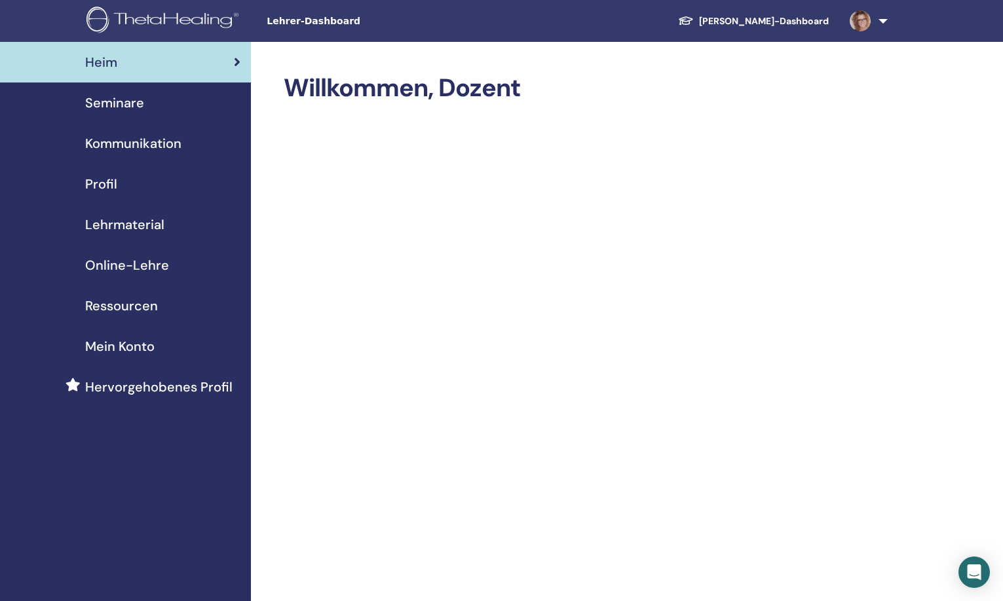
click at [117, 104] on span "Seminare" at bounding box center [114, 103] width 59 height 20
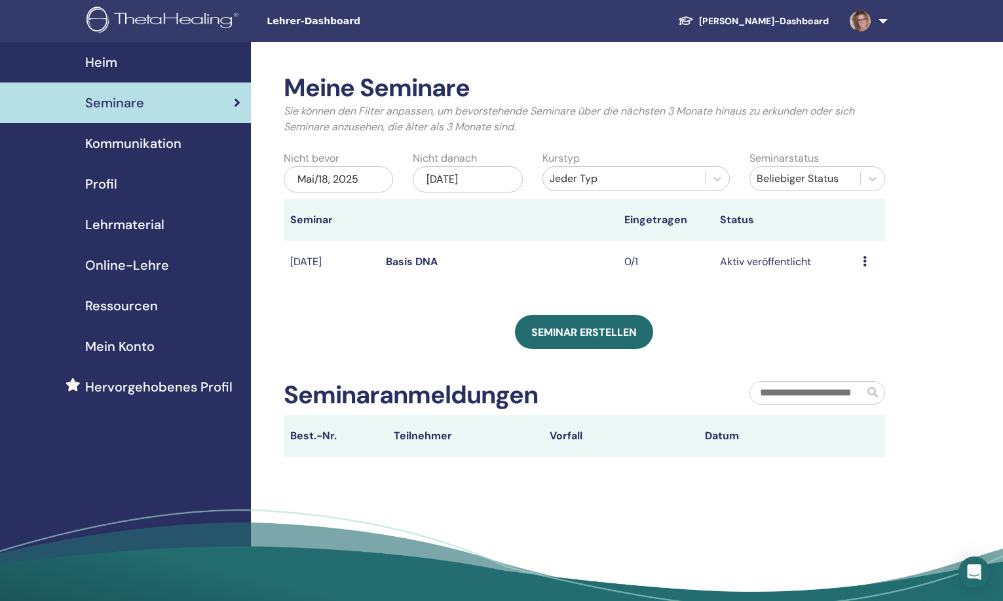
click at [865, 263] on icon at bounding box center [865, 261] width 4 height 10
click at [862, 273] on link "Vorschau" at bounding box center [851, 274] width 45 height 14
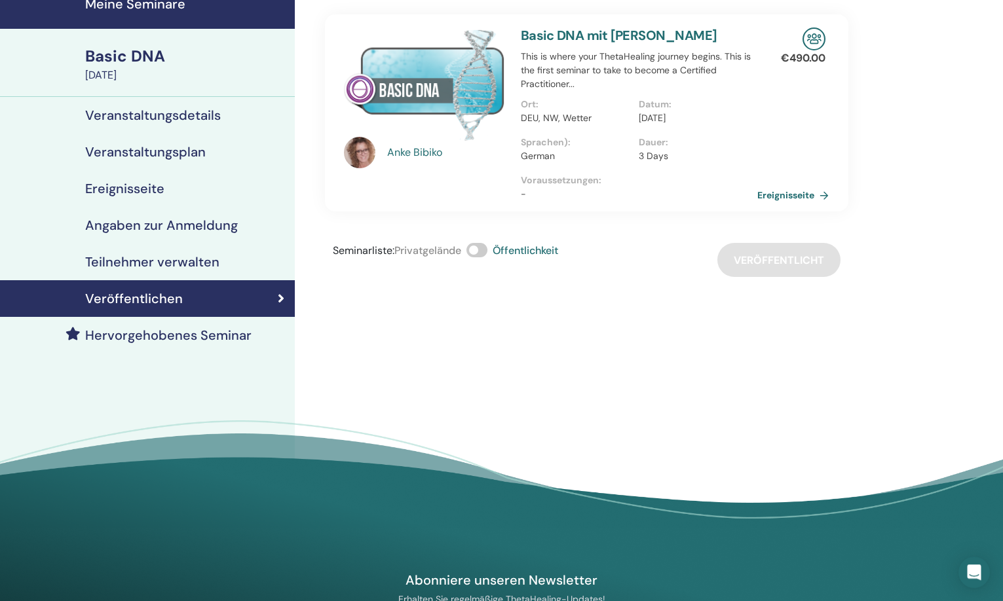
scroll to position [54, 0]
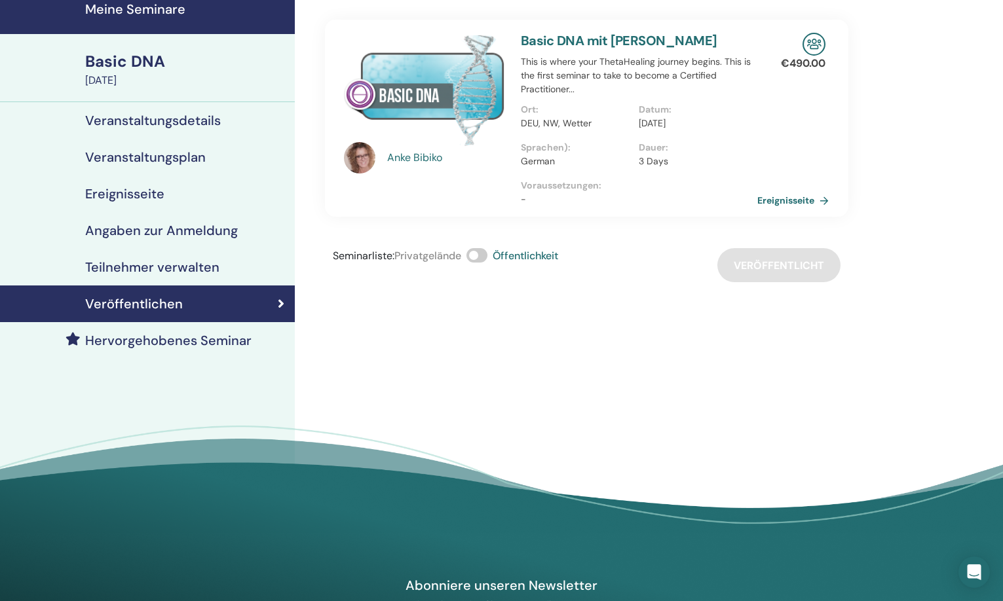
click at [164, 120] on h4 "Veranstaltungsdetails" at bounding box center [153, 121] width 136 height 16
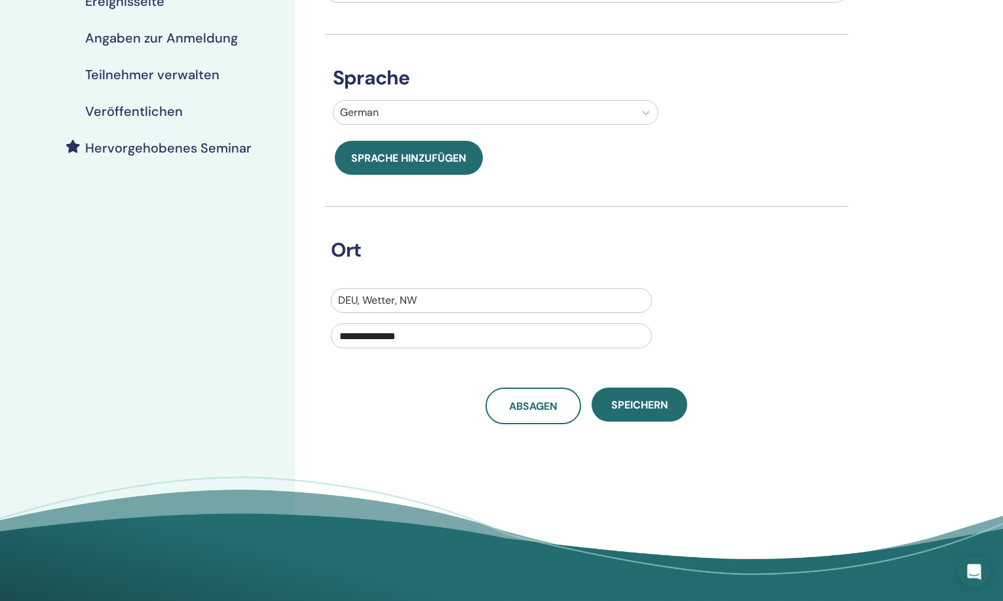
scroll to position [249, 0]
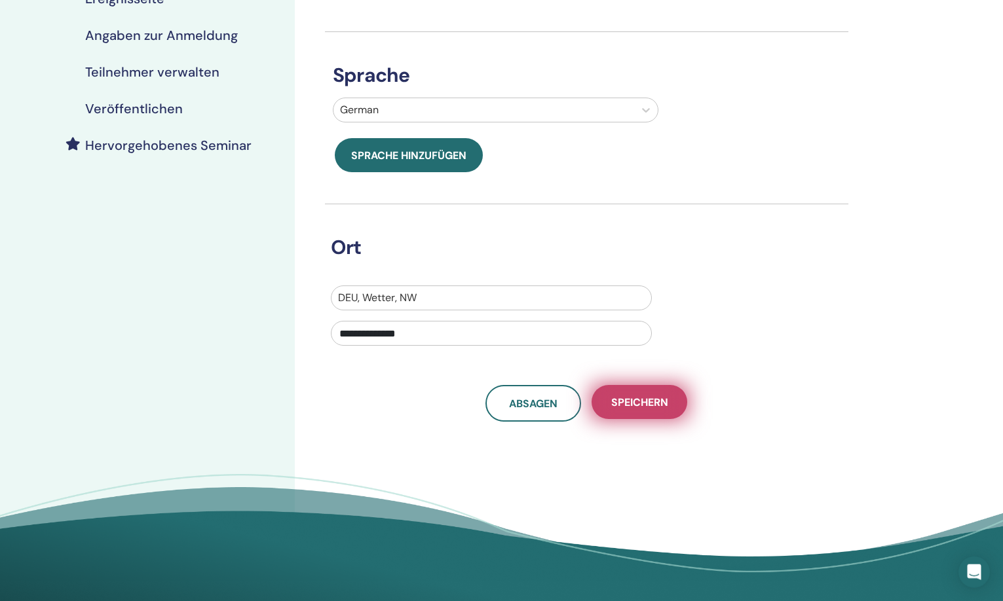
click at [634, 402] on span "Speichern" at bounding box center [639, 403] width 57 height 14
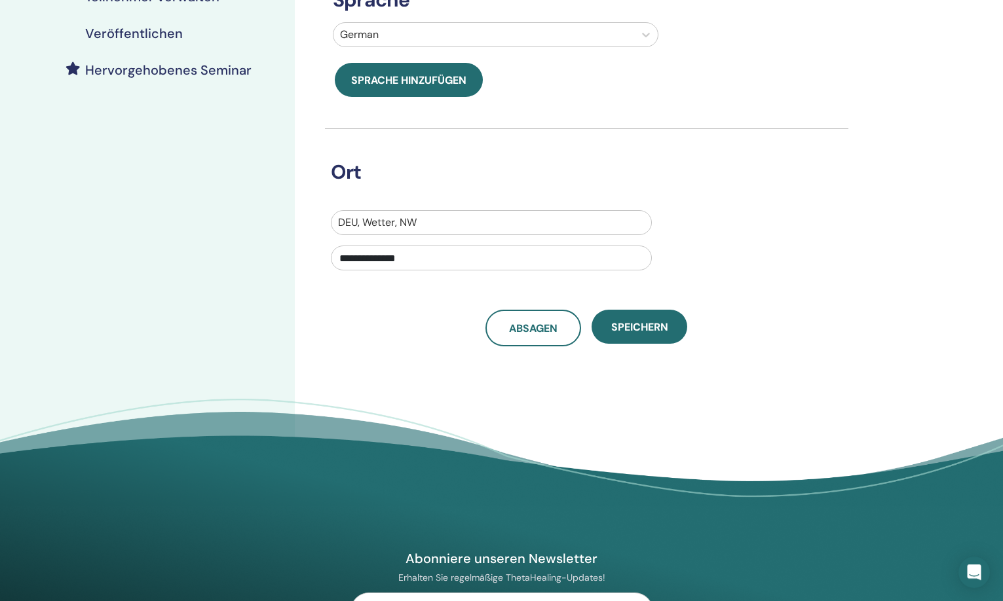
scroll to position [385, 0]
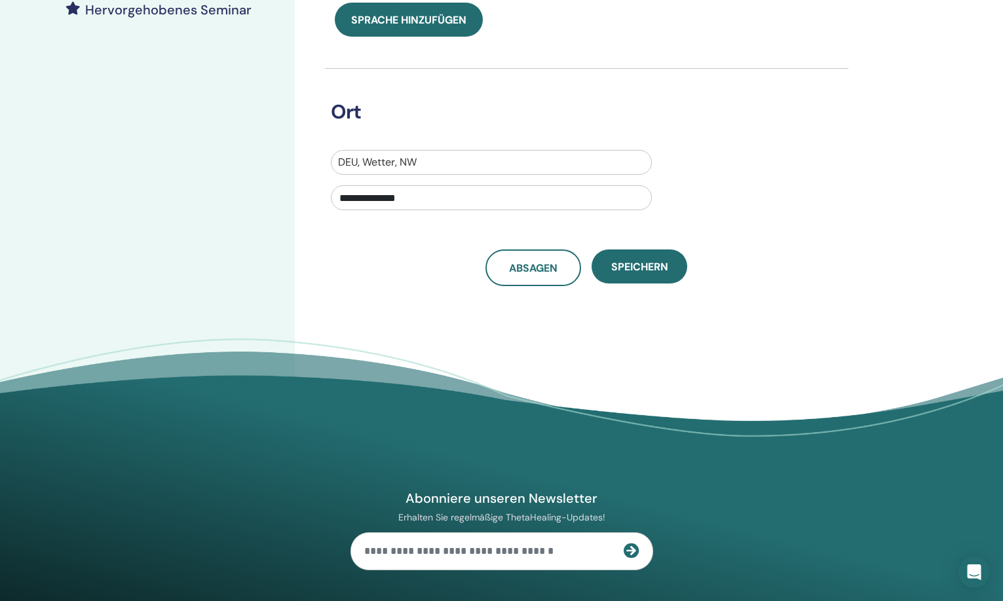
drag, startPoint x: 1007, startPoint y: 400, endPoint x: 1013, endPoint y: 483, distance: 82.8
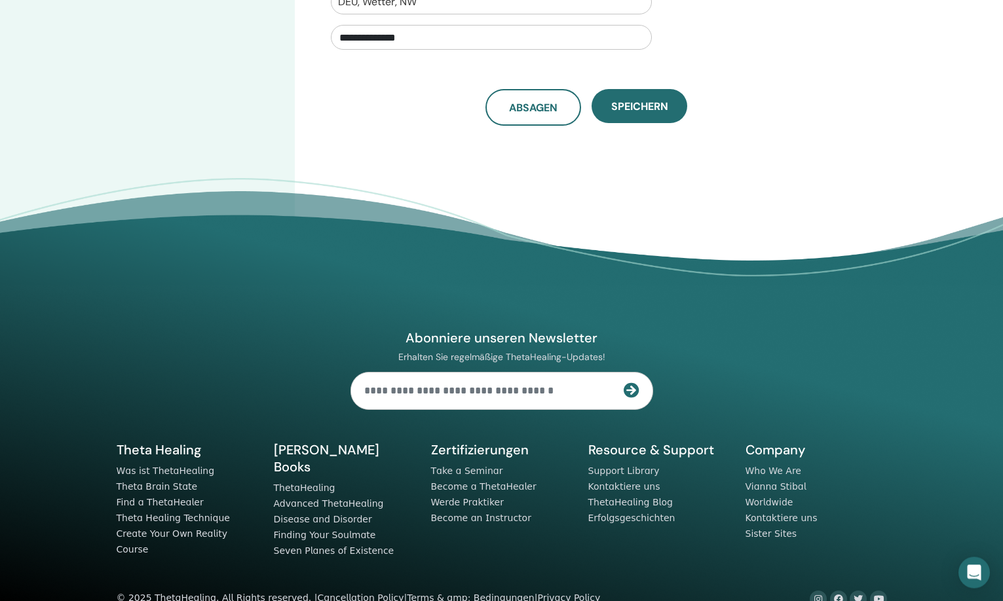
scroll to position [556, 0]
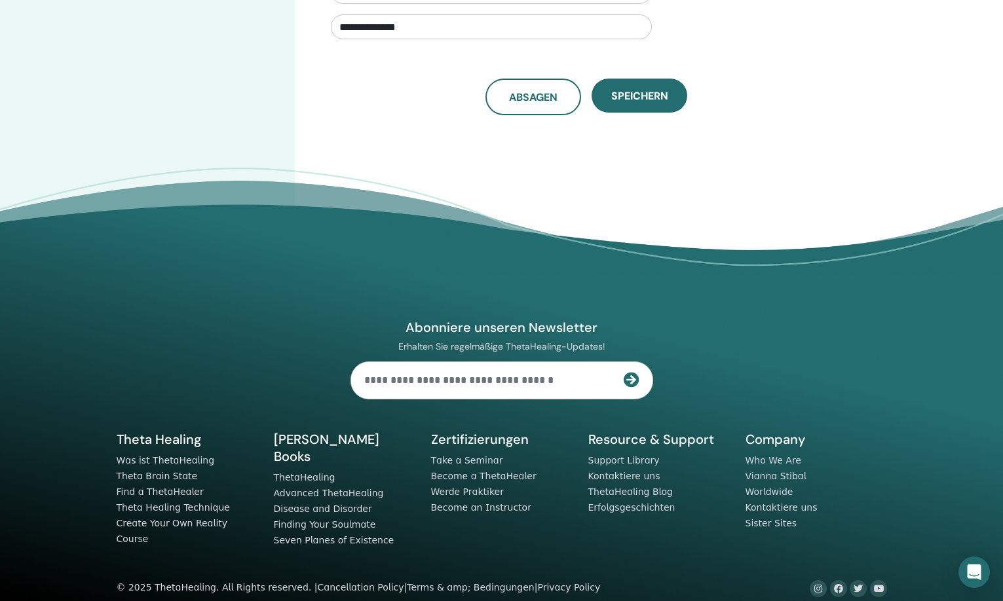
drag, startPoint x: 1013, startPoint y: 483, endPoint x: 1012, endPoint y: 526, distance: 43.2
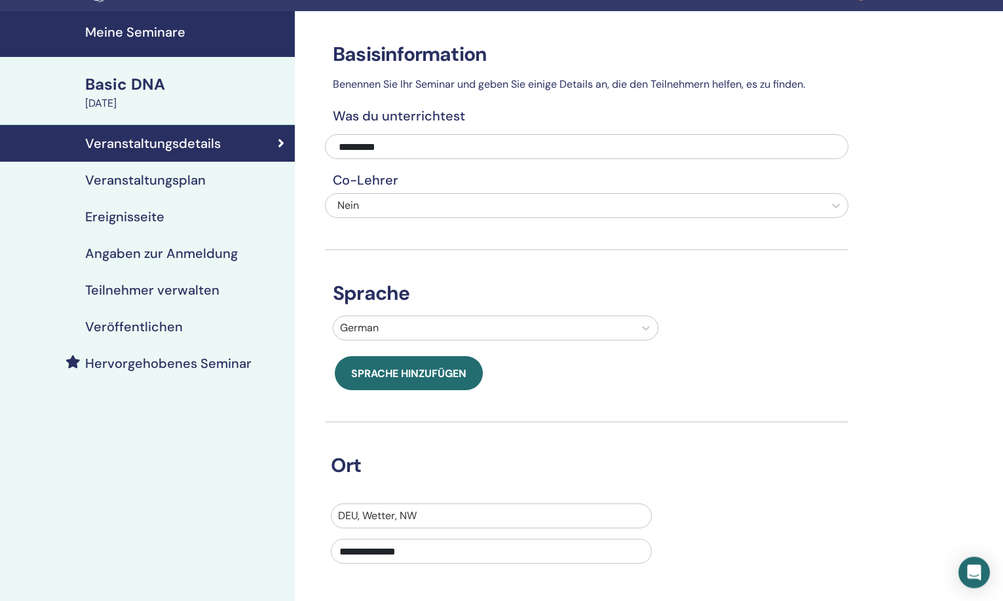
scroll to position [0, 0]
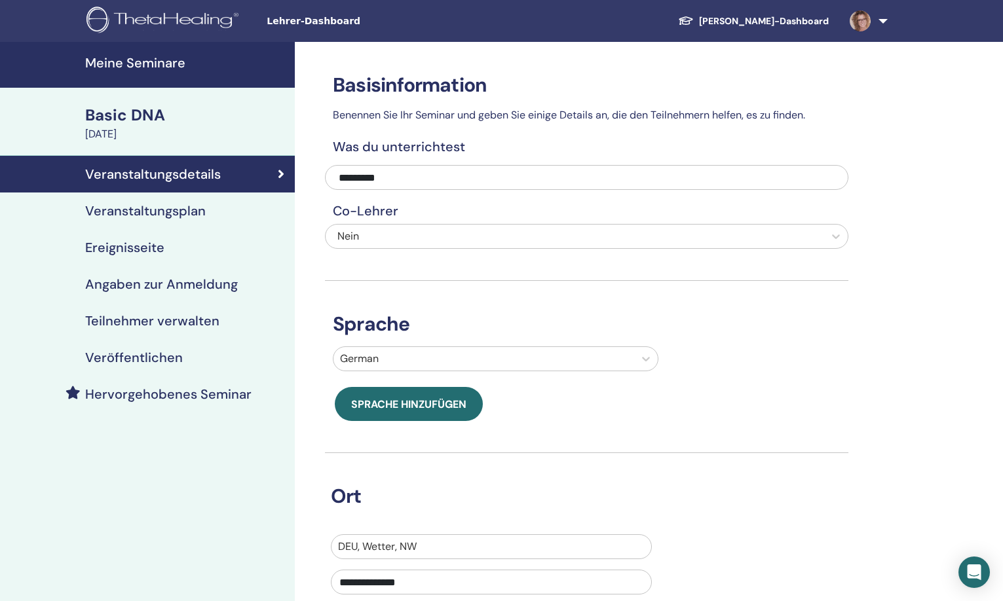
click at [166, 211] on h4 "Veranstaltungsplan" at bounding box center [145, 211] width 121 height 16
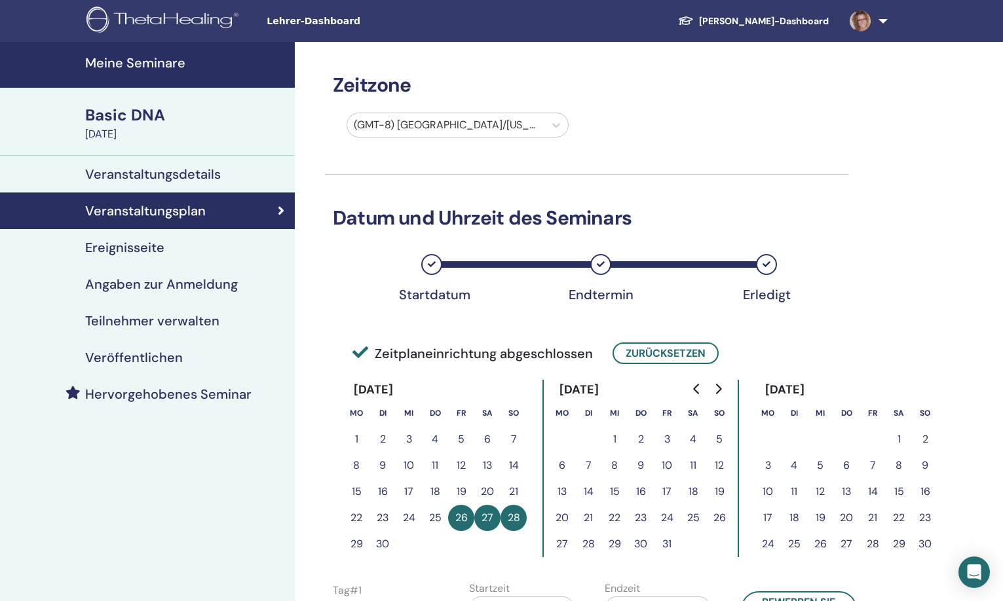
click at [157, 247] on h4 "Ereignisseite" at bounding box center [124, 248] width 79 height 16
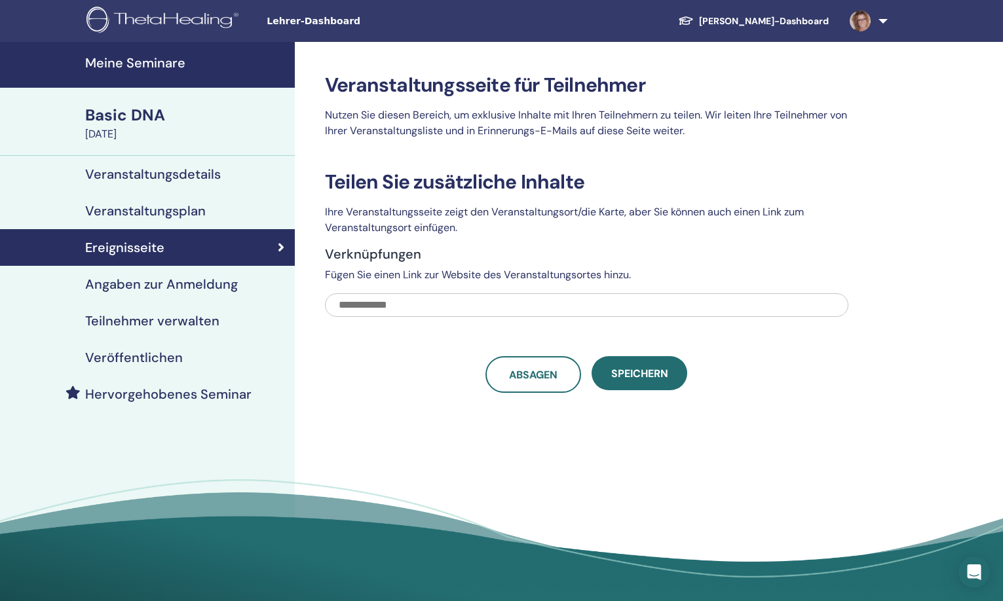
click at [172, 285] on h4 "Angaben zur Anmeldung" at bounding box center [161, 284] width 153 height 16
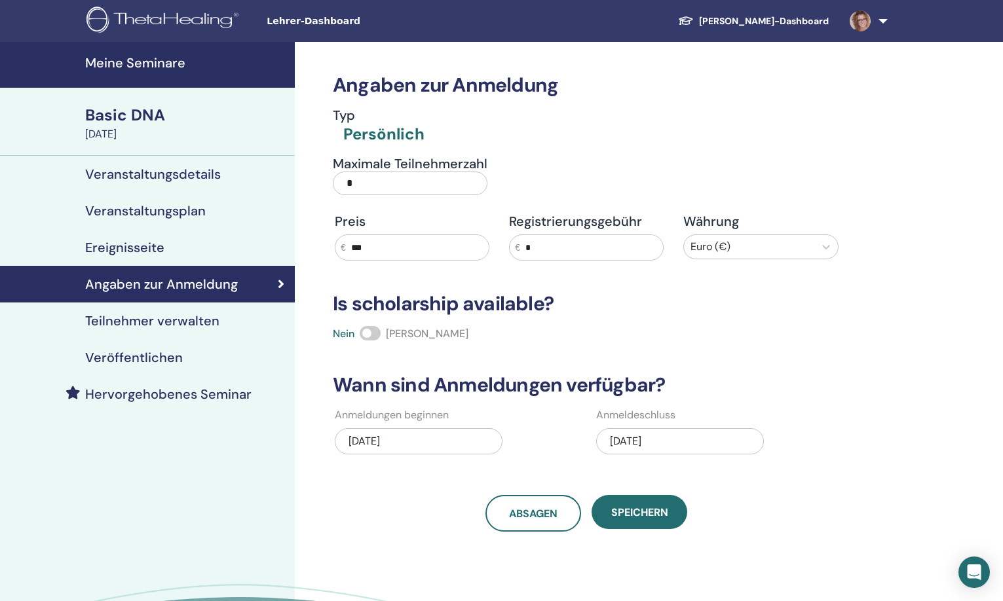
click at [168, 317] on h4 "Teilnehmer verwalten" at bounding box center [152, 321] width 134 height 16
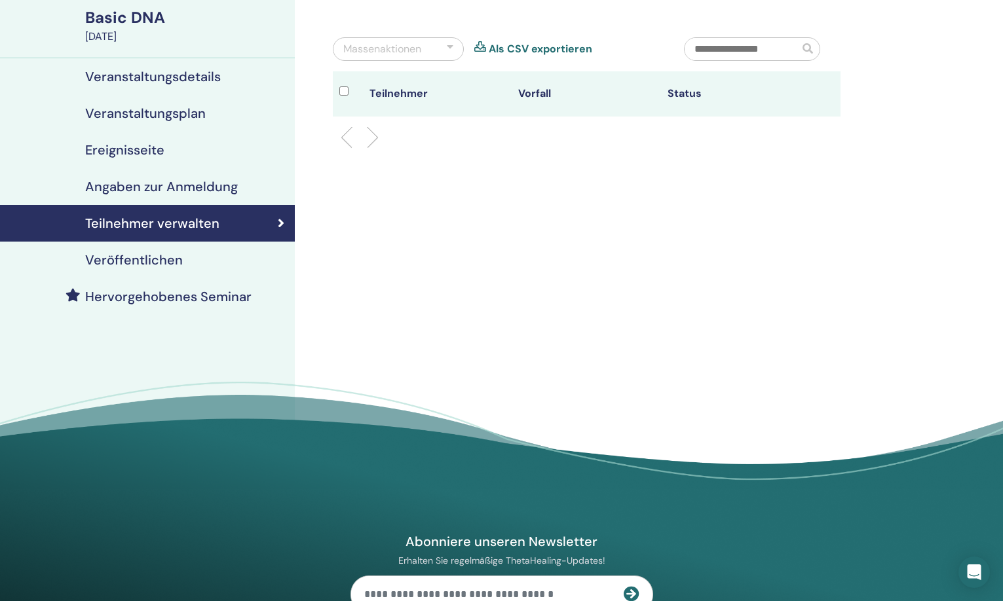
scroll to position [128, 0]
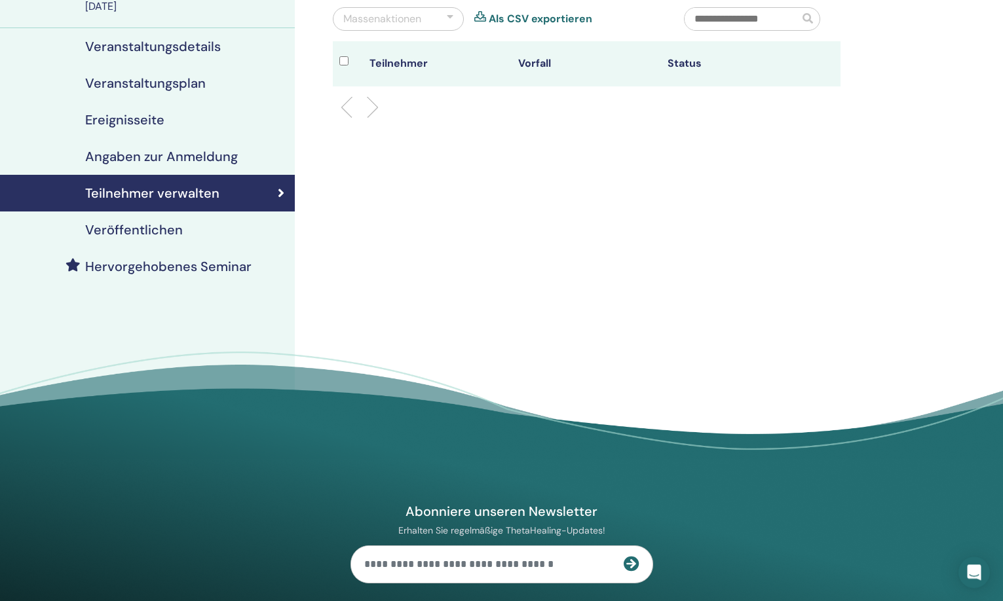
drag, startPoint x: 1007, startPoint y: 347, endPoint x: 999, endPoint y: 441, distance: 94.7
click at [999, 441] on footer "Abonniere unseren Newsletter Erhalten Sie regelmäßige ThetaHealing-Updates! The…" at bounding box center [501, 577] width 1003 height 451
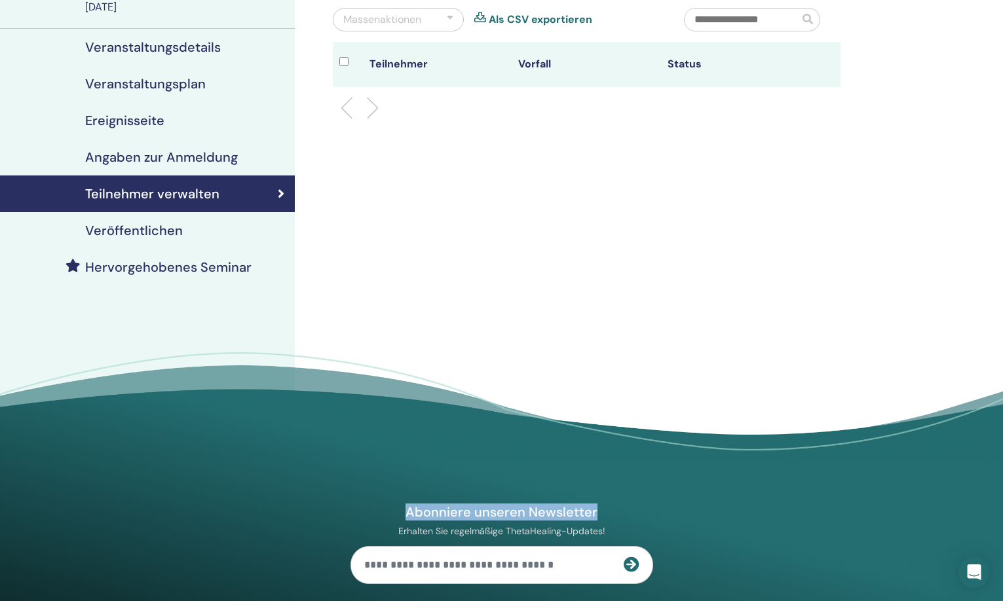
drag, startPoint x: 999, startPoint y: 441, endPoint x: 1010, endPoint y: 448, distance: 12.7
click at [1002, 448] on html "Lehrer-Dashboard Schüler-Dashboard AB Anke Bibiko Mein ThetaLearning Meine Thet…" at bounding box center [501, 173] width 1003 height 601
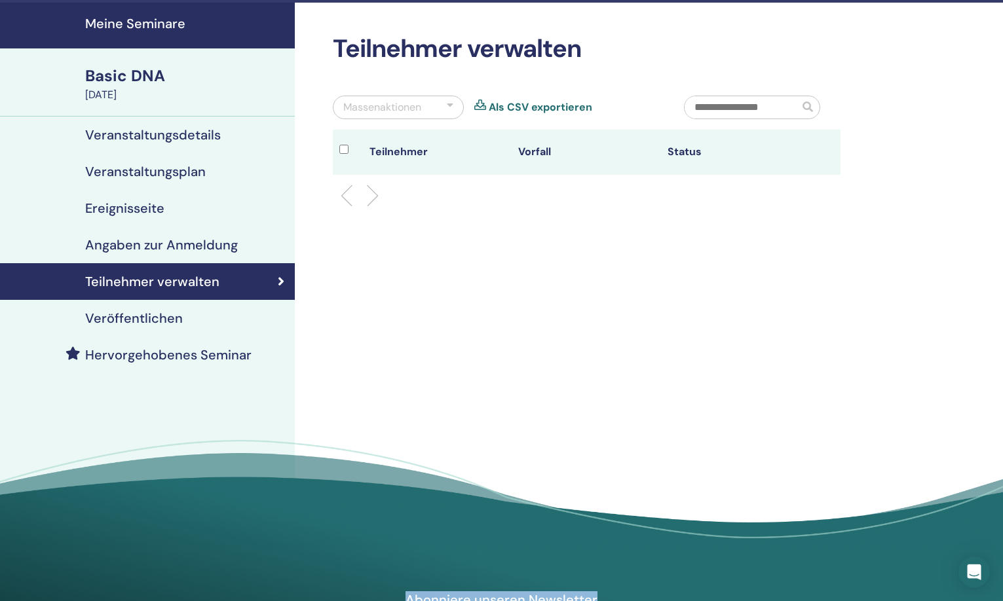
scroll to position [0, 0]
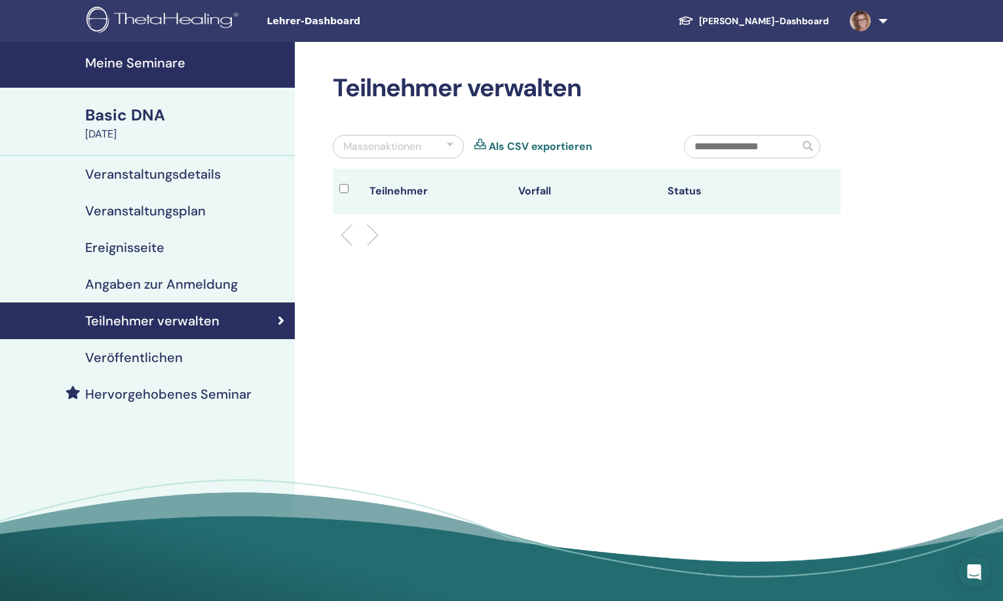
click at [138, 356] on h4 "Veröffentlichen" at bounding box center [134, 358] width 98 height 16
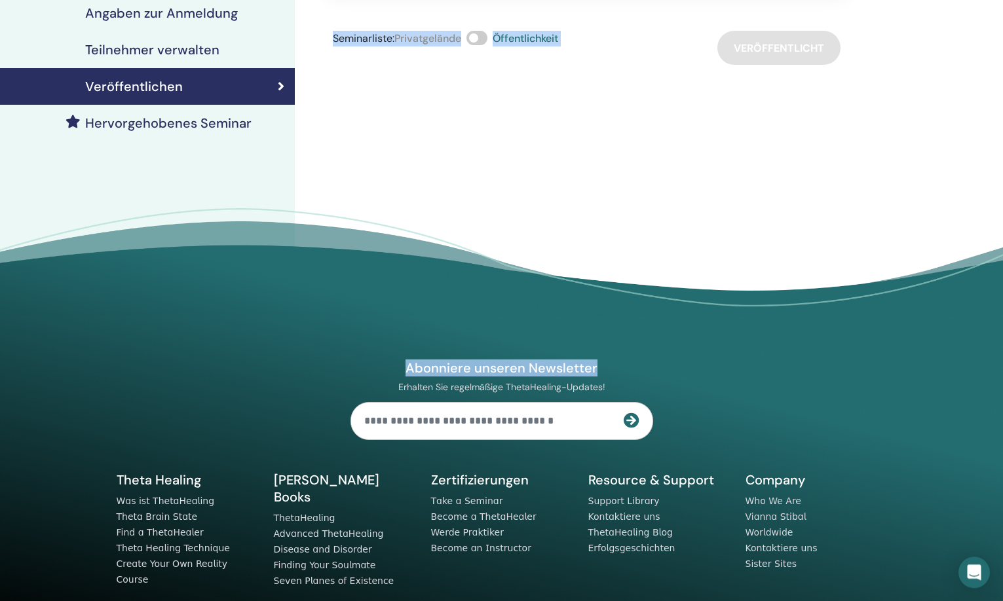
scroll to position [284, 0]
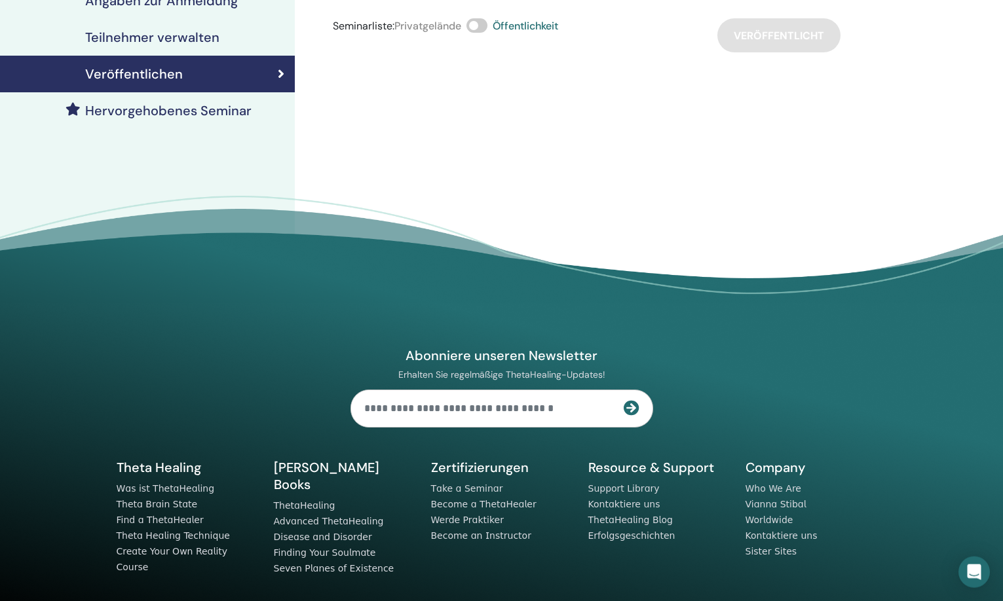
drag, startPoint x: 1002, startPoint y: 530, endPoint x: 1002, endPoint y: 541, distance: 10.5
click at [1002, 541] on footer "Abonniere unseren Newsletter Erhalten Sie regelmäßige ThetaHealing-Updates! The…" at bounding box center [501, 421] width 1003 height 451
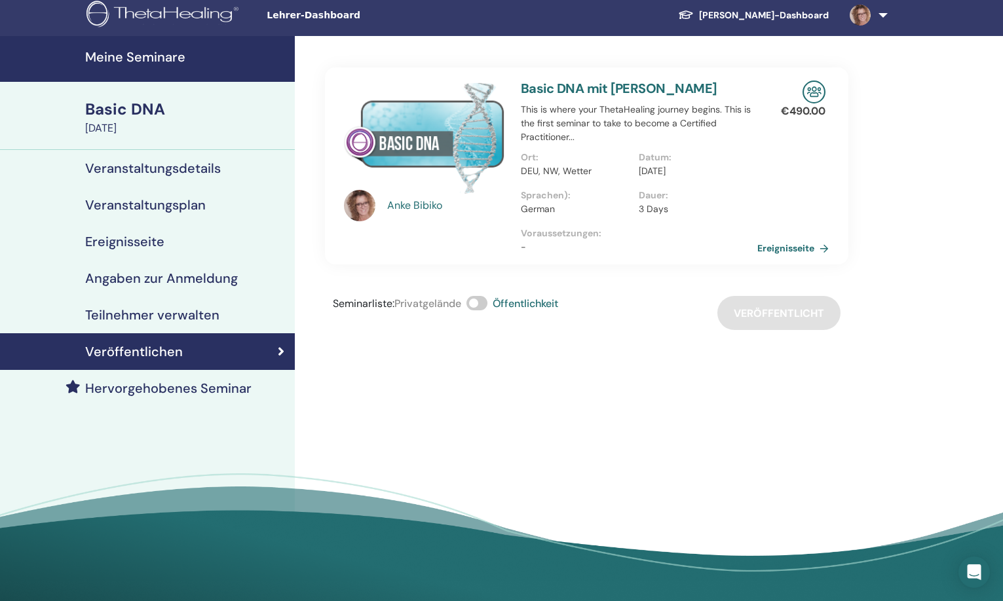
scroll to position [0, 0]
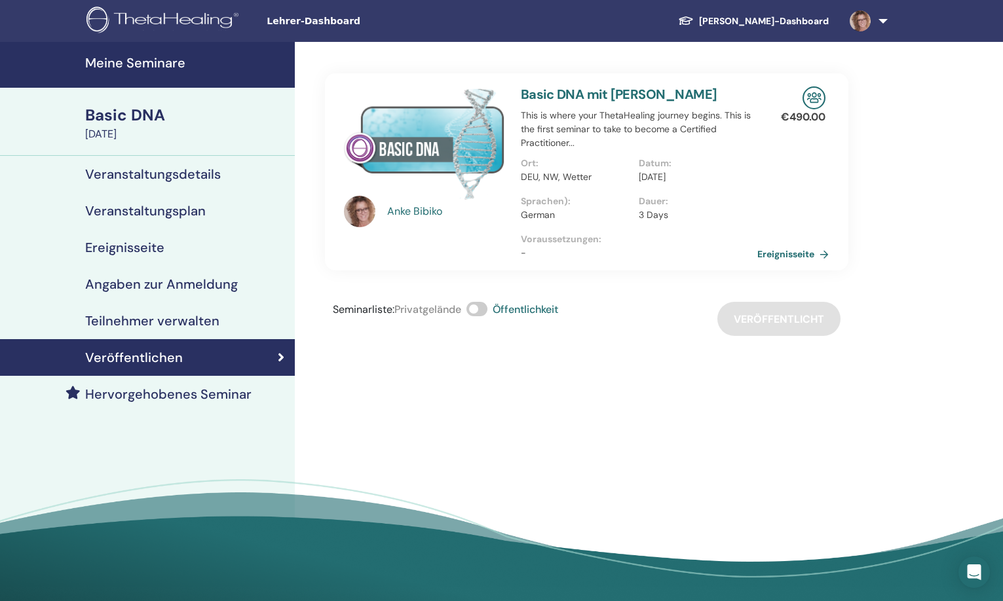
click at [166, 118] on div "Basic DNA" at bounding box center [186, 115] width 202 height 22
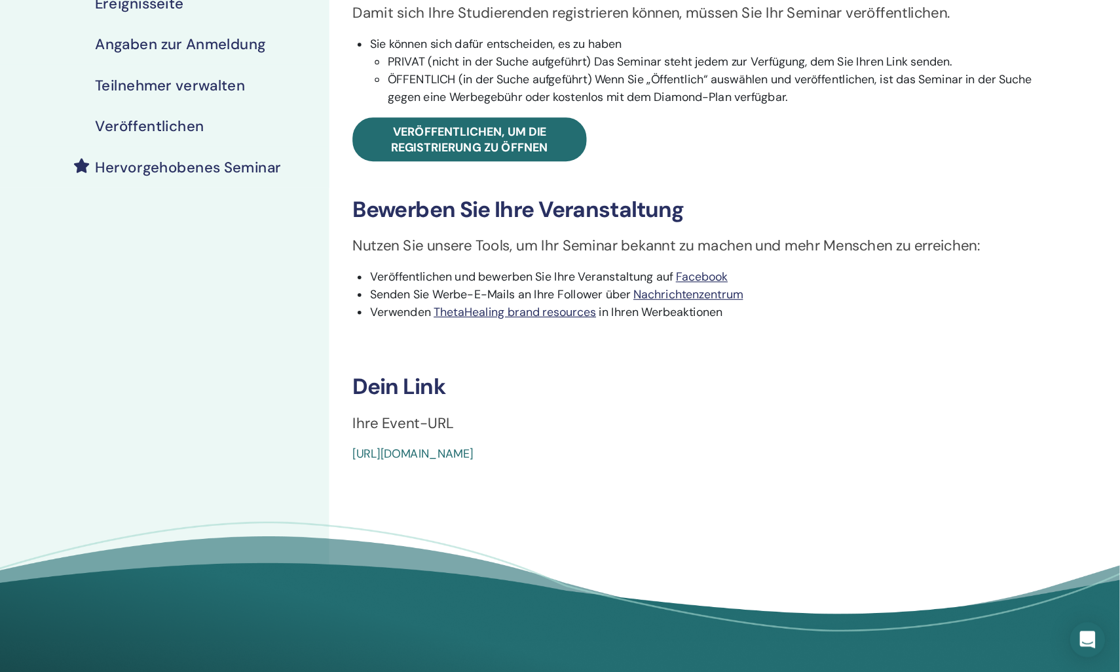
scroll to position [277, 0]
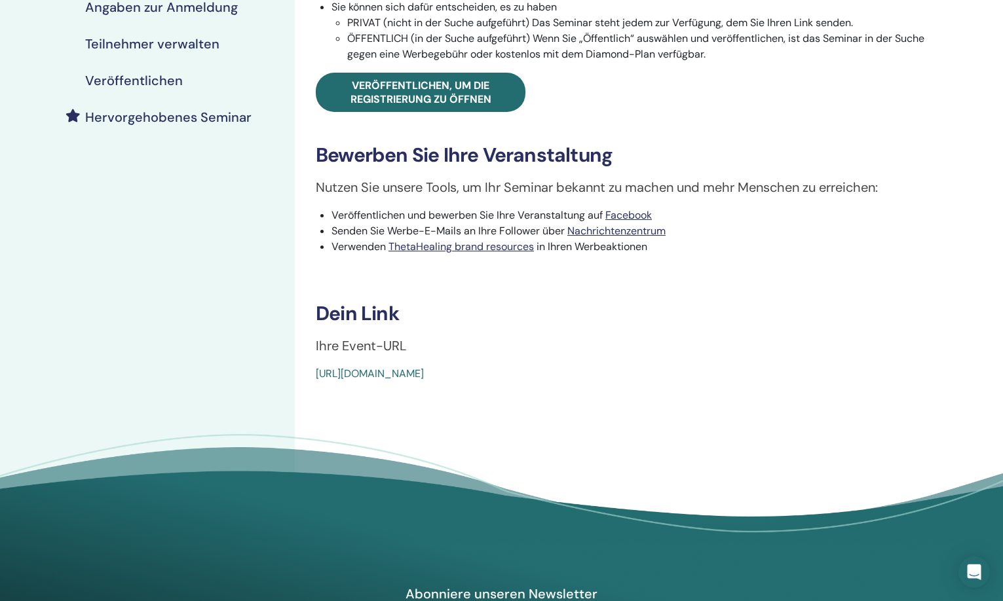
drag, startPoint x: 302, startPoint y: 381, endPoint x: 269, endPoint y: 377, distance: 33.1
click at [269, 377] on div "Meine Seminare Basic DNA September 26, 2025 Veranstaltungsdetails Veranstaltung…" at bounding box center [501, 165] width 1003 height 801
click at [423, 404] on div "Basic DNA Ereignistyp Persönlich Ereignisstatus Aktiv veröffentlicht Anmeldunge…" at bounding box center [629, 165] width 669 height 801
drag, startPoint x: 315, startPoint y: 376, endPoint x: 432, endPoint y: 381, distance: 117.4
click at [432, 381] on div "Basic DNA Ereignistyp Persönlich Ereignisstatus Aktiv veröffentlicht Anmeldunge…" at bounding box center [629, 89] width 653 height 586
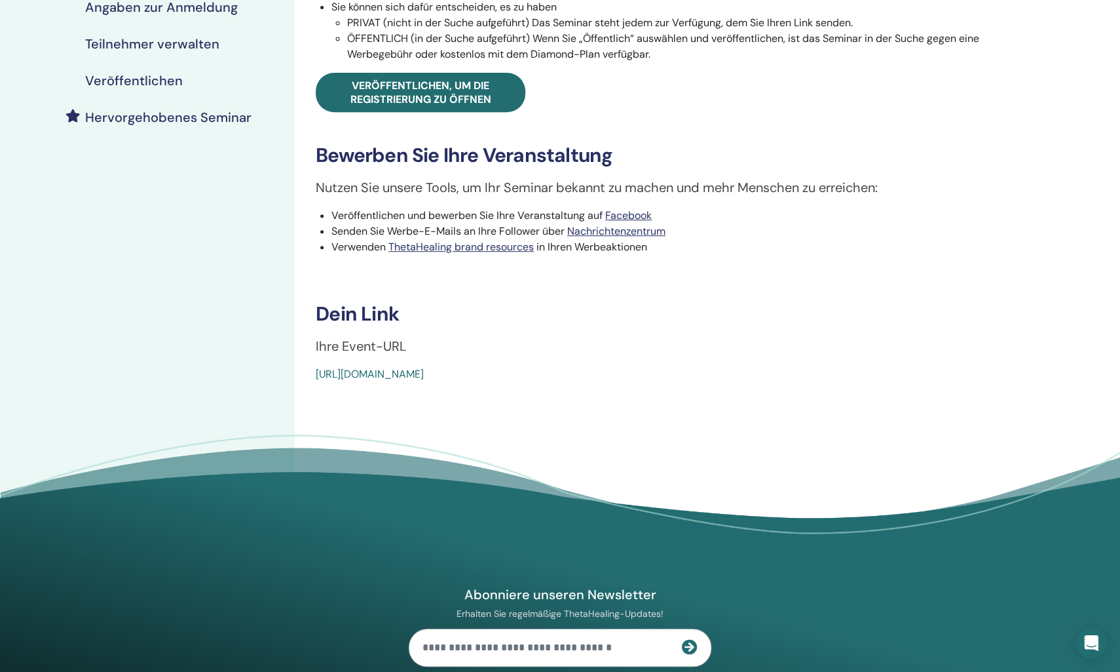
click at [497, 404] on div "Basic DNA Ereignistyp Persönlich Ereignisstatus Aktiv veröffentlicht Anmeldunge…" at bounding box center [668, 165] width 747 height 801
click at [318, 387] on div "Basic DNA Ereignistyp Persönlich Ereignisstatus Aktiv veröffentlicht Anmeldunge…" at bounding box center [668, 165] width 747 height 801
click at [317, 374] on link "https://www.thetahealing.com/seminar-374905-details.html" at bounding box center [370, 374] width 108 height 14
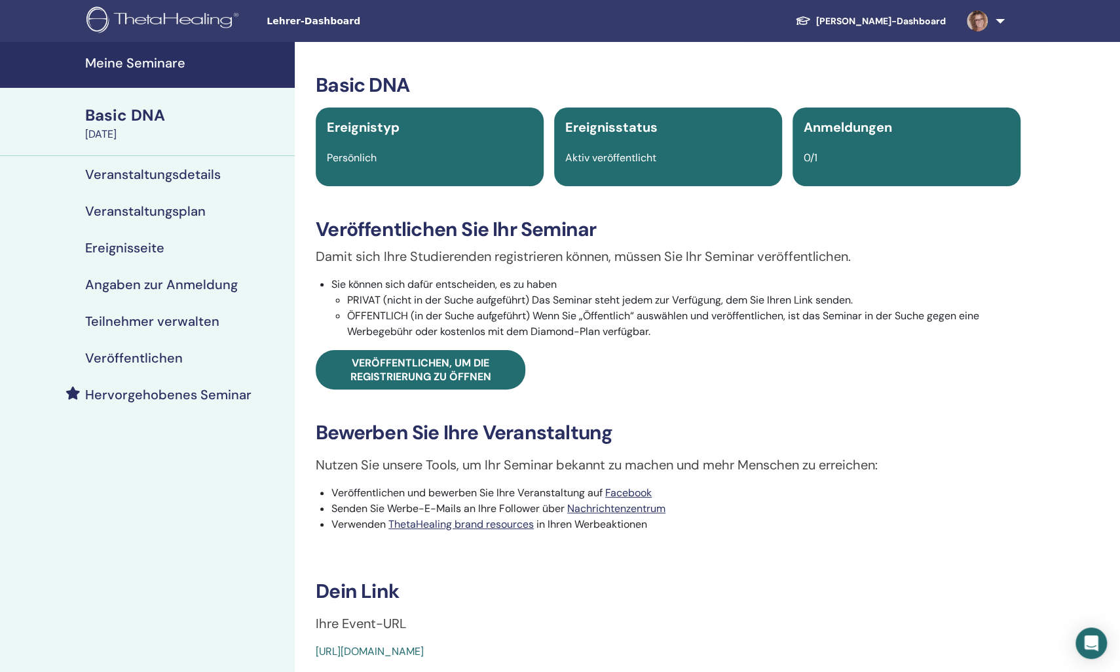
click at [999, 16] on link at bounding box center [984, 21] width 54 height 42
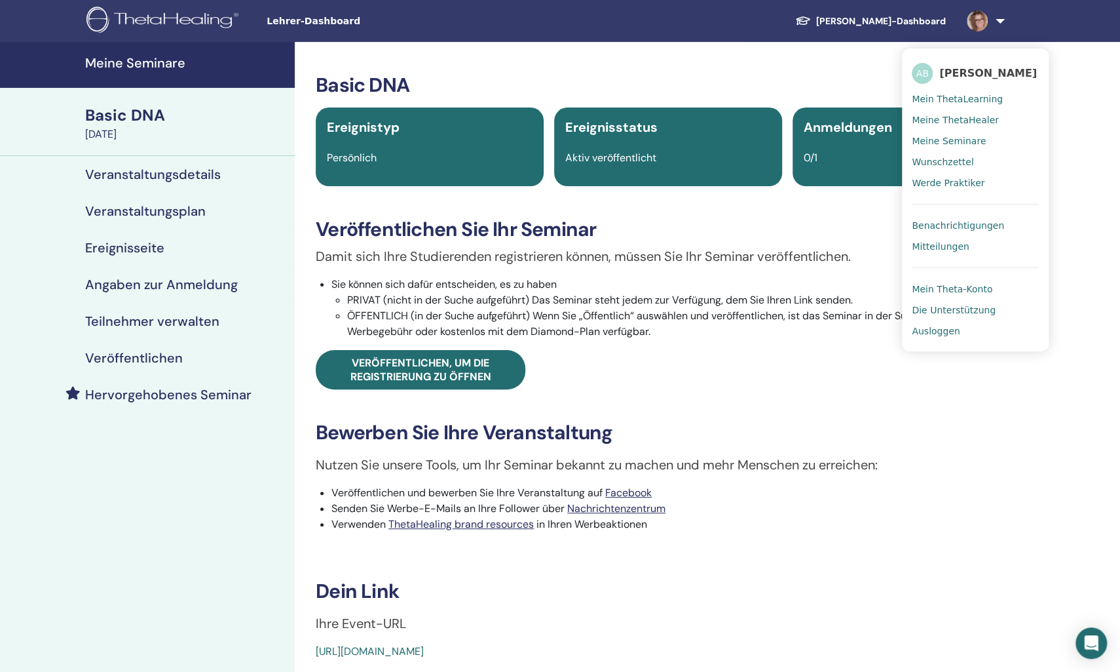
click at [955, 335] on span "Ausloggen" at bounding box center [936, 331] width 48 height 12
